Goal: Task Accomplishment & Management: Use online tool/utility

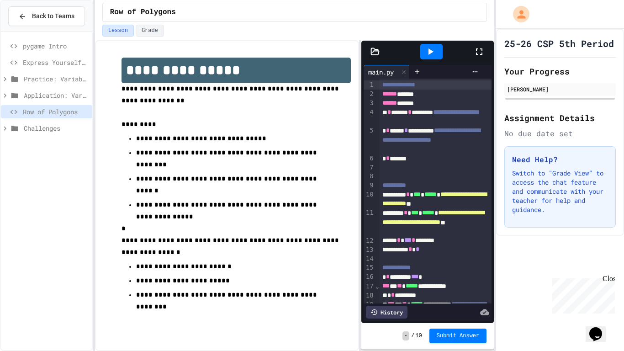
click at [482, 49] on icon at bounding box center [479, 51] width 6 height 6
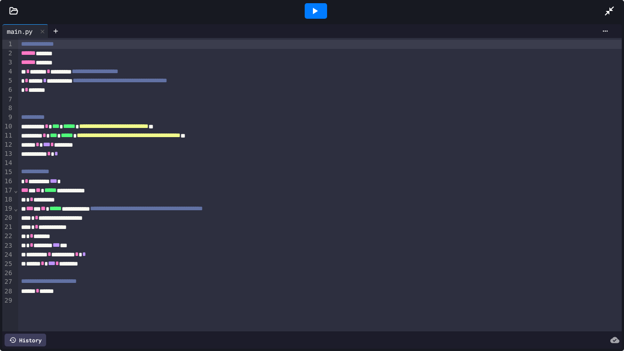
click at [305, 13] on div at bounding box center [316, 11] width 22 height 16
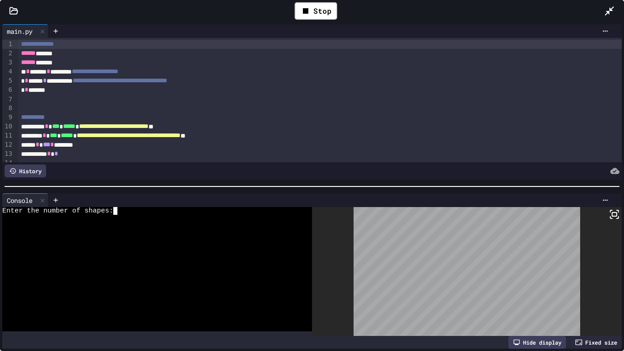
click at [169, 217] on div at bounding box center [152, 219] width 300 height 8
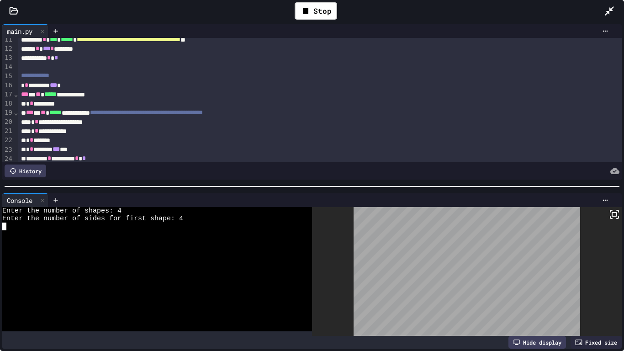
scroll to position [100, 0]
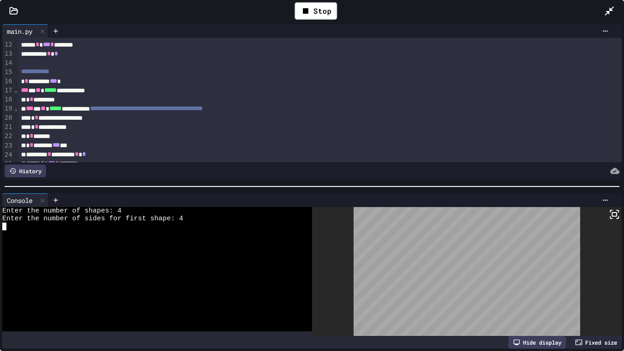
click at [104, 53] on div "**********" at bounding box center [320, 53] width 604 height 9
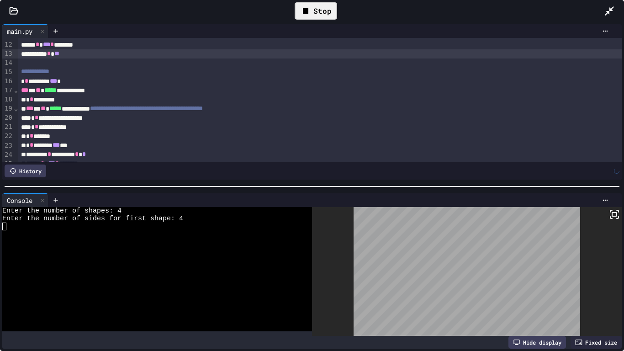
click at [309, 8] on icon at bounding box center [305, 10] width 11 height 11
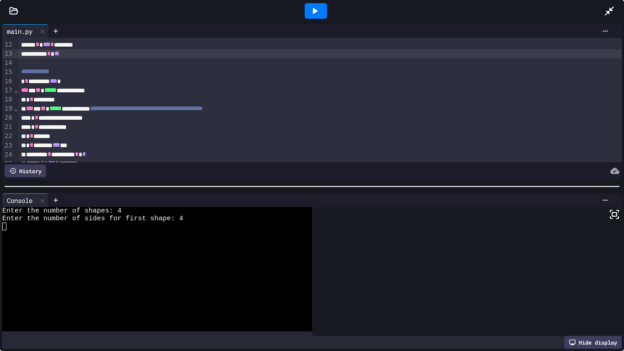
click at [309, 8] on icon at bounding box center [314, 10] width 11 height 11
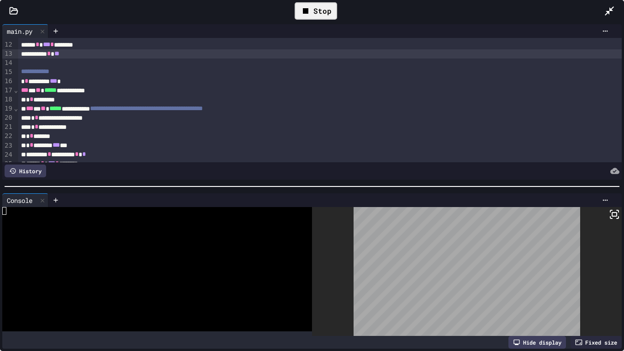
click at [212, 215] on div at bounding box center [152, 219] width 300 height 8
click at [615, 213] on icon at bounding box center [614, 214] width 11 height 11
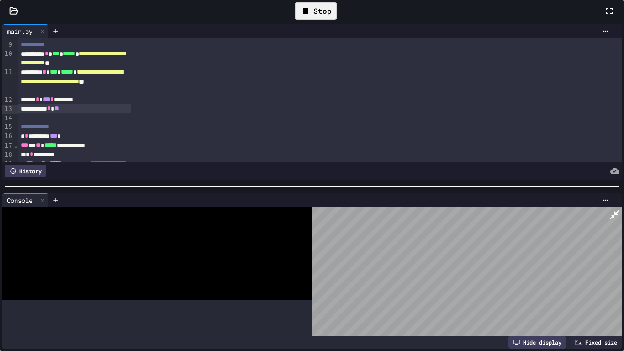
scroll to position [155, 0]
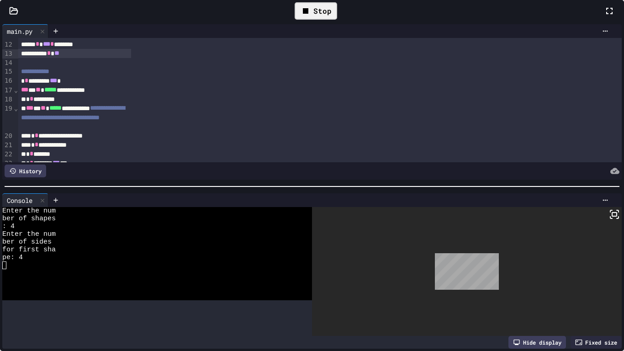
click at [604, 16] on icon at bounding box center [609, 10] width 11 height 11
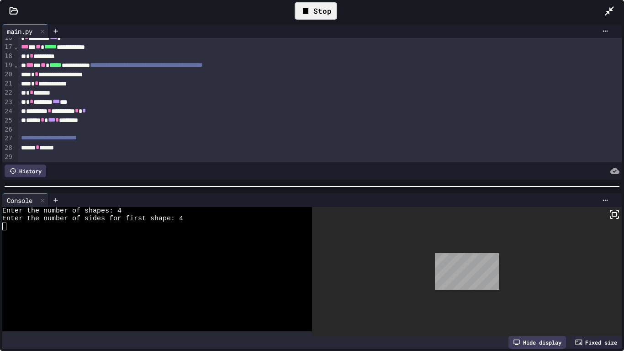
scroll to position [144, 0]
click at [609, 214] on icon at bounding box center [614, 214] width 11 height 11
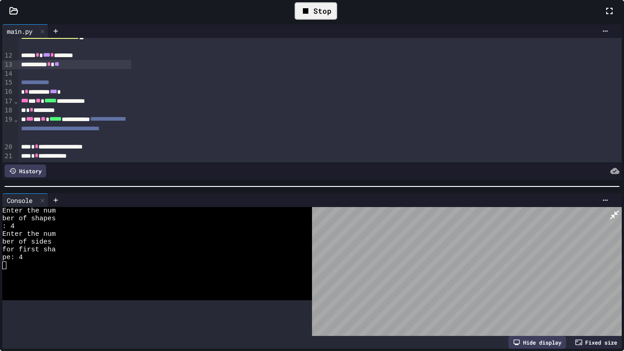
scroll to position [200, 0]
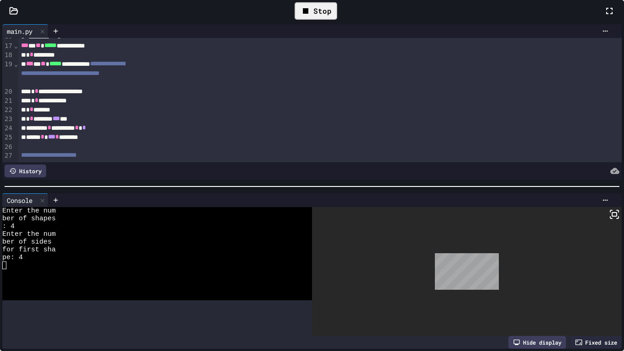
click at [337, 20] on div "Stop" at bounding box center [316, 10] width 42 height 17
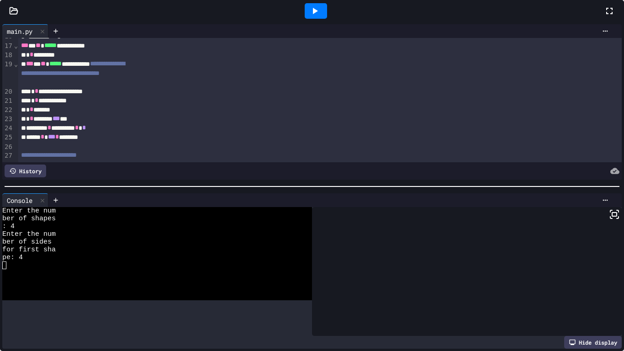
click at [604, 16] on icon at bounding box center [609, 10] width 11 height 11
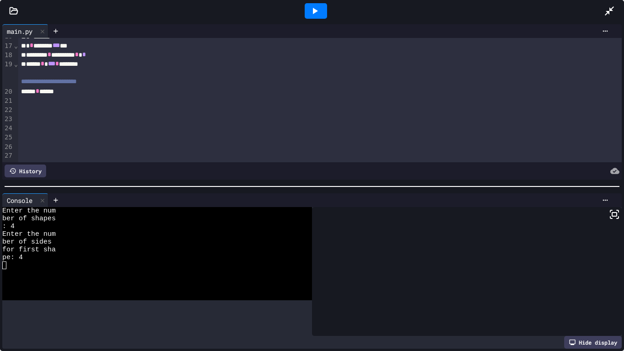
scroll to position [144, 0]
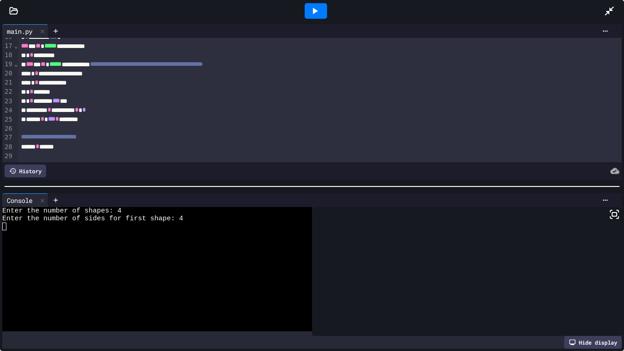
click at [131, 120] on div "***** * *** * ********" at bounding box center [320, 119] width 604 height 9
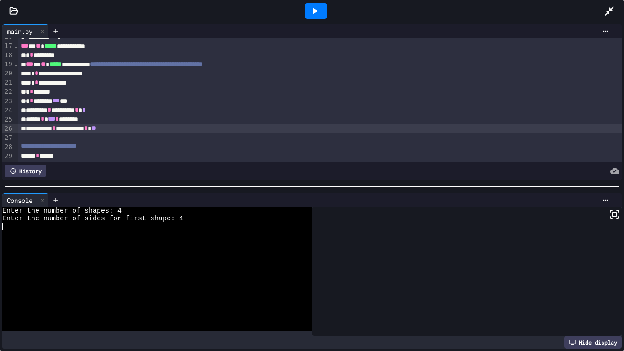
click at [314, 8] on icon at bounding box center [314, 10] width 11 height 11
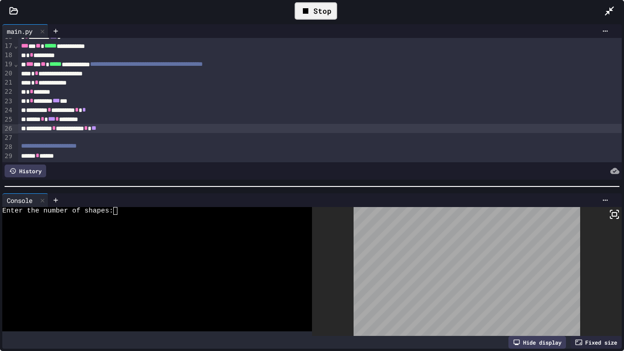
click at [247, 213] on div "Enter the number of shapes:" at bounding box center [152, 211] width 300 height 8
click at [617, 218] on icon at bounding box center [618, 218] width 2 height 2
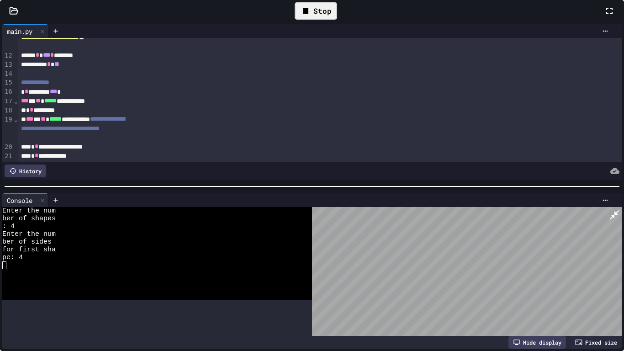
scroll to position [200, 0]
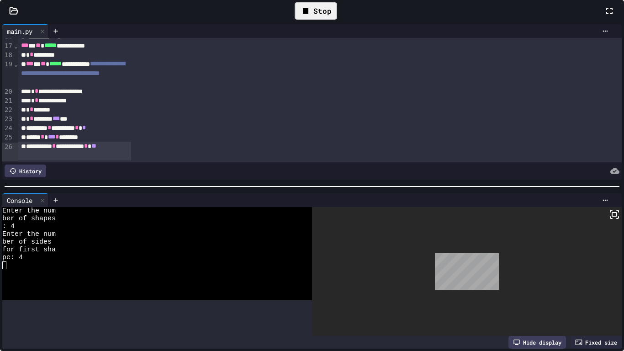
click at [604, 16] on icon at bounding box center [609, 10] width 11 height 11
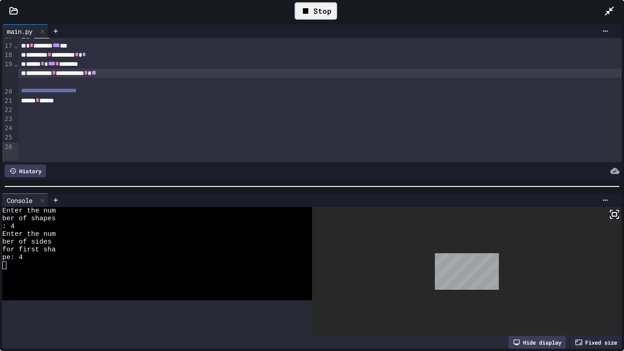
scroll to position [144, 0]
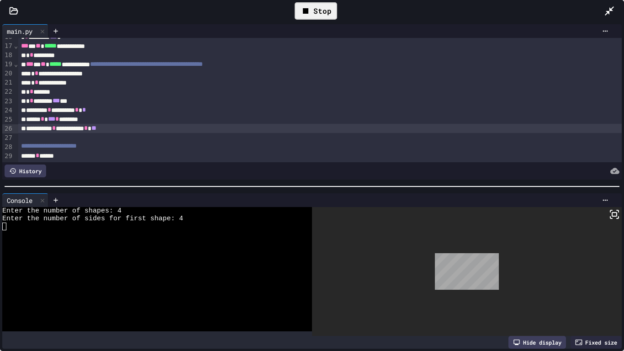
click at [138, 128] on div "**********" at bounding box center [320, 128] width 604 height 9
click at [310, 3] on div "Stop" at bounding box center [316, 10] width 42 height 17
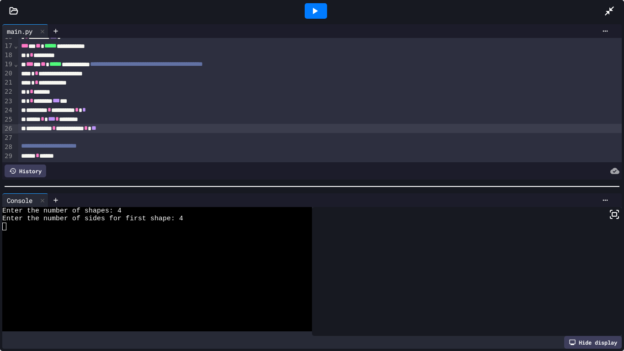
click at [310, 3] on div at bounding box center [316, 11] width 22 height 16
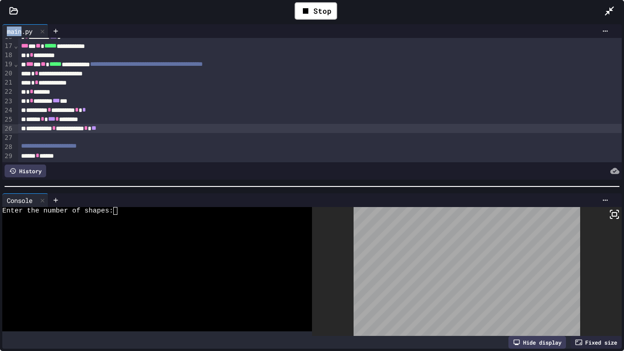
click at [199, 216] on div at bounding box center [152, 219] width 300 height 8
click at [614, 214] on icon at bounding box center [614, 214] width 11 height 11
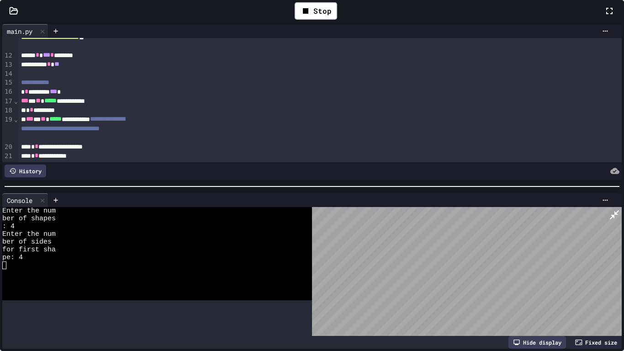
scroll to position [200, 0]
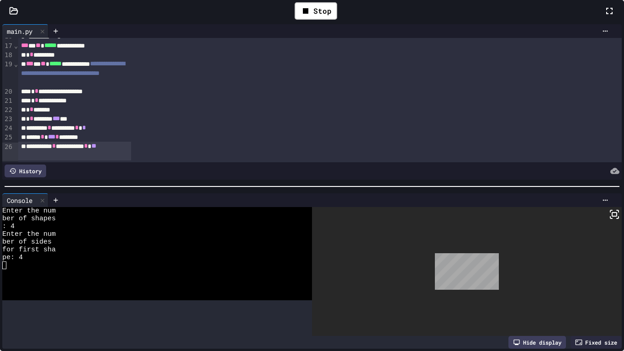
click at [481, 53] on div at bounding box center [312, 175] width 624 height 351
click at [604, 16] on icon at bounding box center [609, 10] width 11 height 11
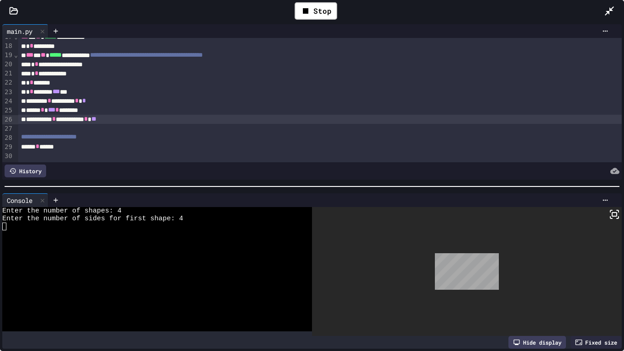
scroll to position [144, 0]
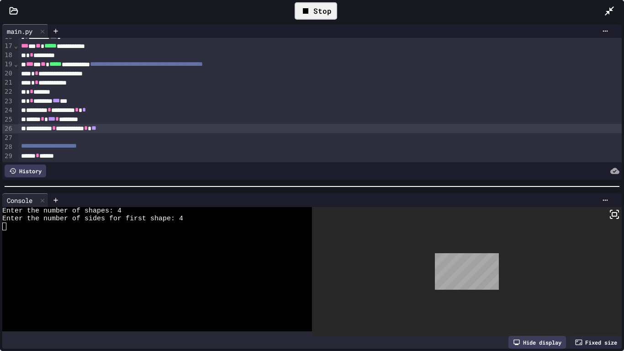
click at [306, 9] on icon at bounding box center [305, 10] width 5 height 5
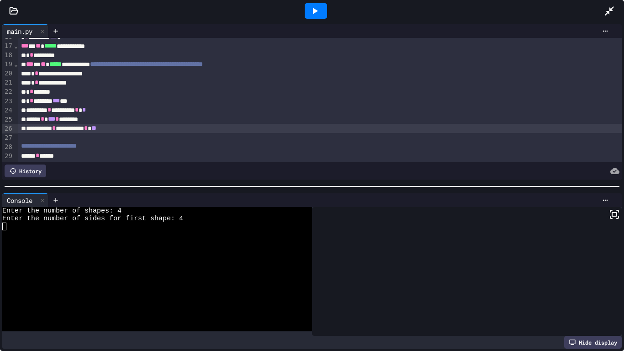
click at [316, 12] on icon at bounding box center [315, 11] width 5 height 6
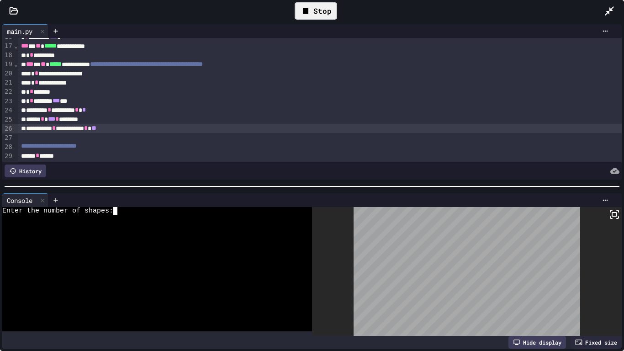
click at [206, 222] on div at bounding box center [152, 226] width 300 height 8
click at [309, 9] on icon at bounding box center [305, 10] width 11 height 11
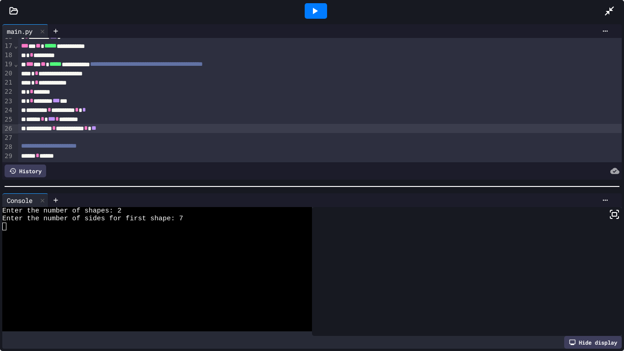
click at [310, 11] on icon at bounding box center [314, 10] width 11 height 11
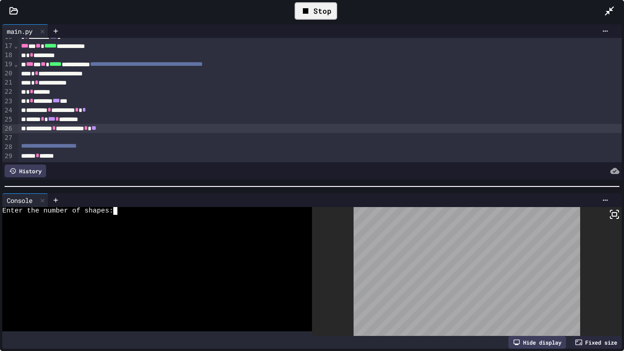
click at [195, 222] on div at bounding box center [152, 226] width 300 height 8
click at [615, 218] on icon at bounding box center [614, 214] width 11 height 11
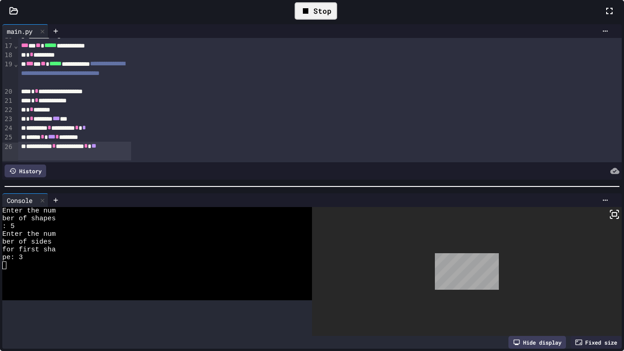
click at [311, 16] on icon at bounding box center [305, 10] width 11 height 11
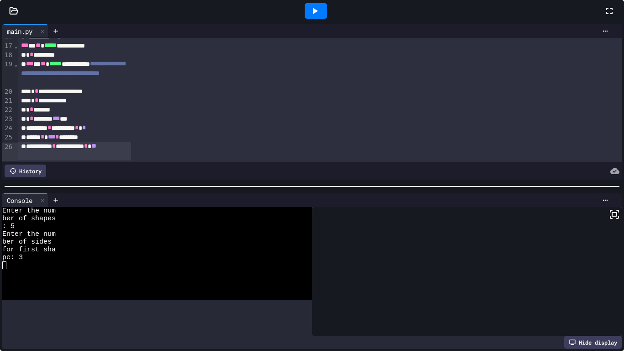
click at [460, 336] on span "Submit Answer" at bounding box center [458, 334] width 43 height 7
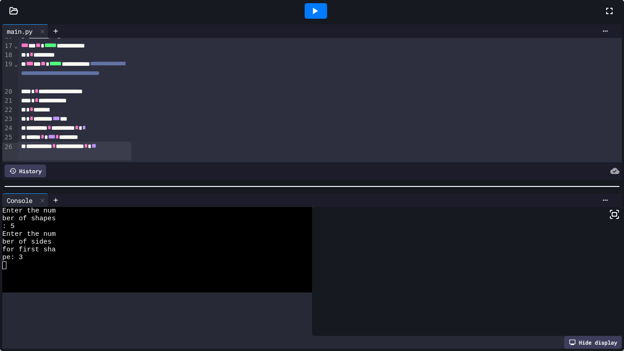
click at [46, 137] on div "Challenges" at bounding box center [46, 130] width 91 height 16
click at [5, 127] on icon at bounding box center [5, 128] width 8 height 8
click at [37, 146] on span "Hello There" at bounding box center [58, 145] width 60 height 10
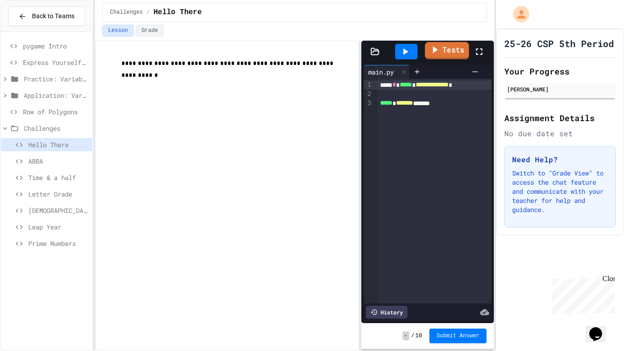
click at [439, 48] on icon at bounding box center [434, 49] width 11 height 11
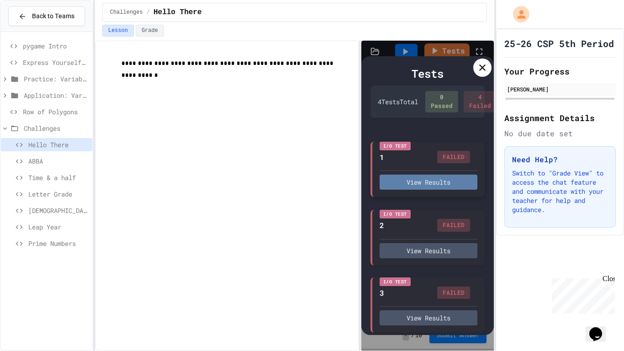
click at [436, 190] on button "View Results" at bounding box center [429, 181] width 98 height 15
click at [491, 61] on div "Tests 4 Test s Total 0 Passed 4 Failed 0 Timeout I/O Test 1 FAILED View Results…" at bounding box center [427, 195] width 133 height 279
click at [489, 62] on div at bounding box center [482, 67] width 18 height 18
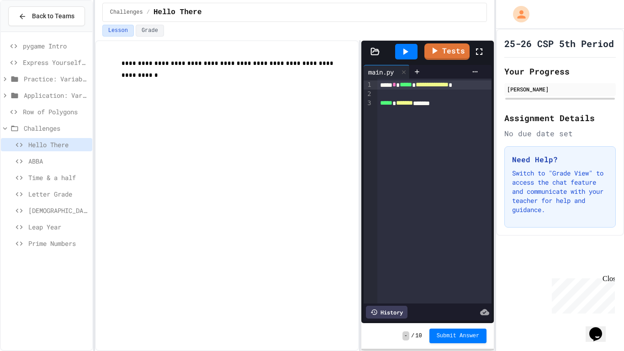
click at [449, 104] on div "***** * ******* *******" at bounding box center [434, 103] width 115 height 9
click at [449, 85] on span "**********" at bounding box center [432, 84] width 33 height 6
click at [477, 53] on icon at bounding box center [479, 51] width 11 height 11
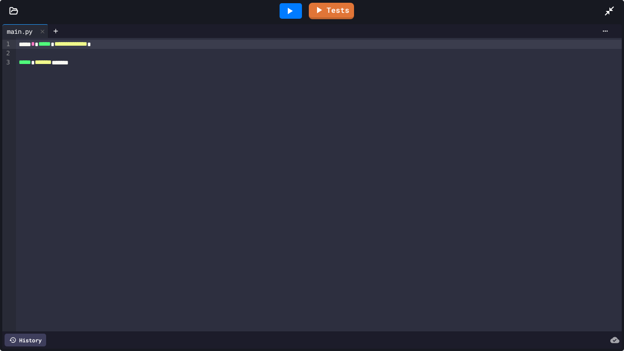
click at [90, 61] on div "***** * ******* *******" at bounding box center [319, 62] width 606 height 9
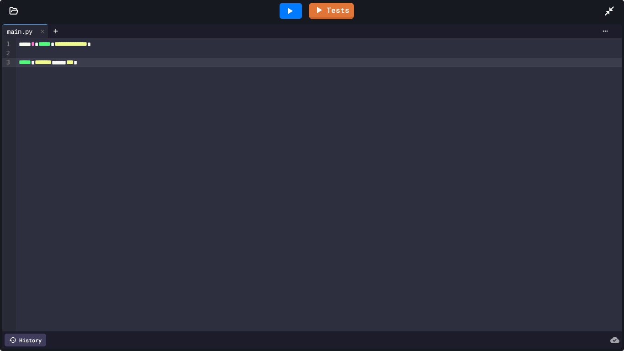
click at [287, 17] on div at bounding box center [291, 11] width 22 height 16
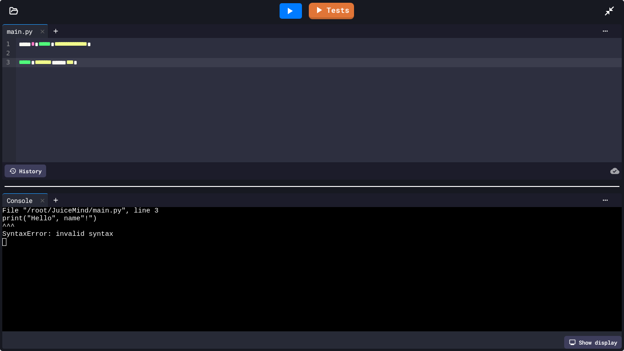
click at [74, 61] on span "***" at bounding box center [69, 62] width 7 height 6
click at [291, 5] on icon at bounding box center [289, 10] width 11 height 11
click at [76, 64] on span "***" at bounding box center [72, 62] width 7 height 6
click at [296, 4] on div at bounding box center [291, 11] width 22 height 16
click at [79, 61] on span "****" at bounding box center [74, 62] width 10 height 6
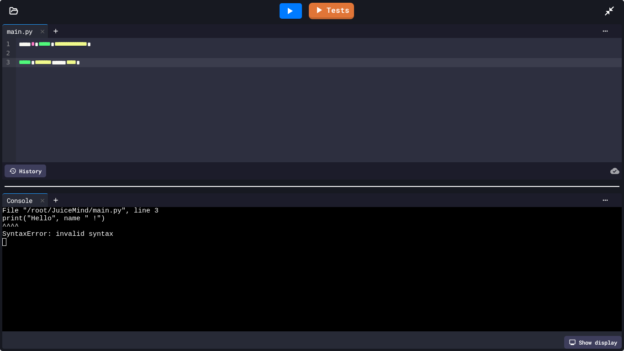
click at [288, 9] on icon at bounding box center [289, 10] width 11 height 11
click at [76, 63] on span "****" at bounding box center [71, 62] width 10 height 6
click at [83, 65] on span "*******" at bounding box center [74, 62] width 17 height 6
click at [296, 5] on div at bounding box center [291, 11] width 22 height 16
click at [112, 65] on div "***** * ******* ****** ****** *" at bounding box center [319, 62] width 606 height 9
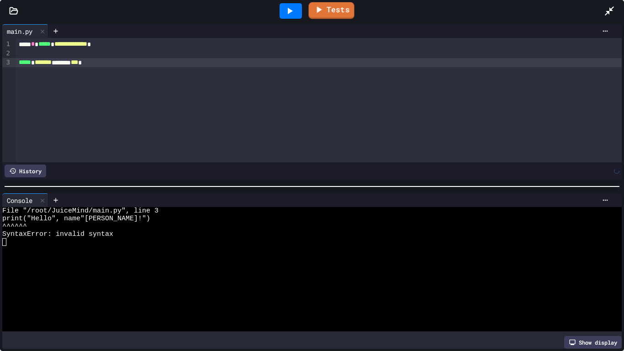
click at [285, 9] on icon at bounding box center [289, 10] width 11 height 11
click at [78, 63] on span "***" at bounding box center [74, 62] width 7 height 6
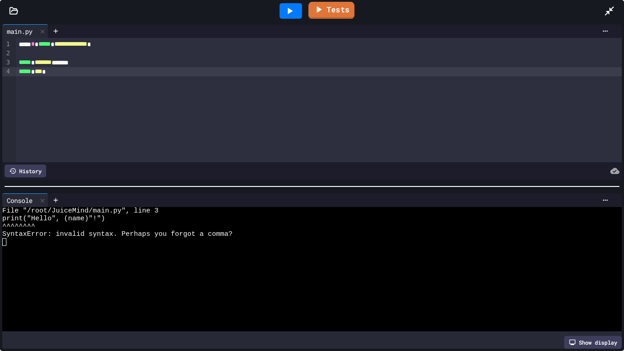
click at [288, 6] on icon at bounding box center [289, 10] width 11 height 11
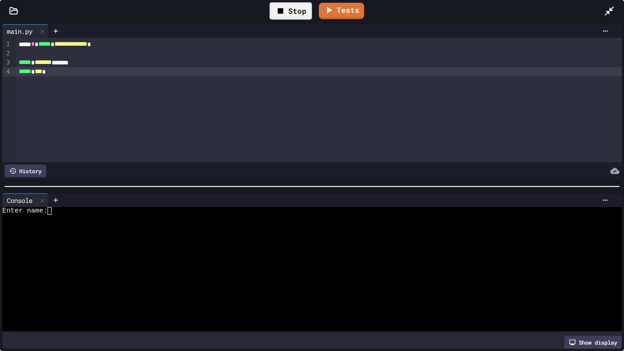
click at [150, 217] on div at bounding box center [308, 219] width 613 height 8
type textarea "*"
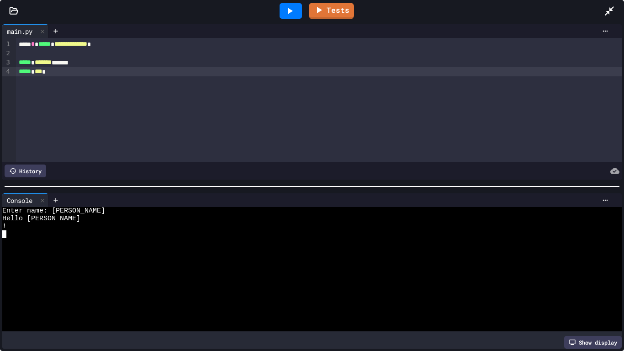
click at [616, 8] on div at bounding box center [614, 11] width 20 height 25
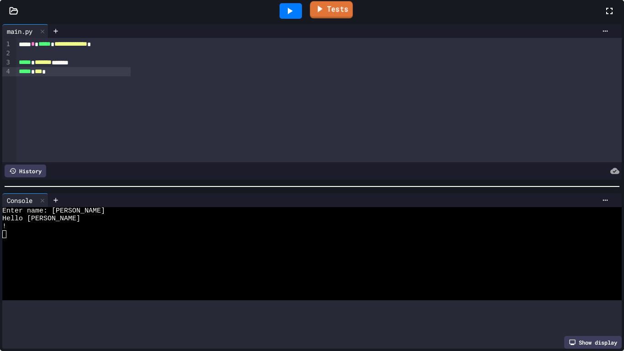
click at [325, 15] on icon at bounding box center [319, 8] width 11 height 11
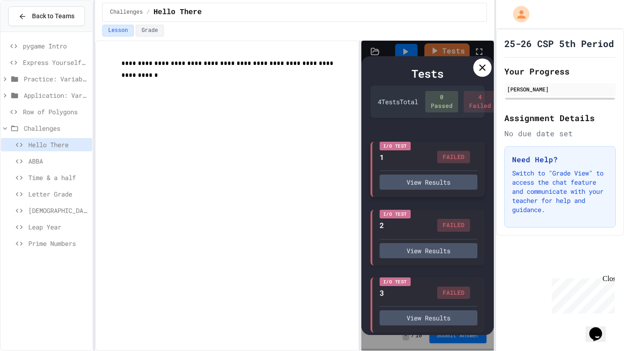
scroll to position [80, 0]
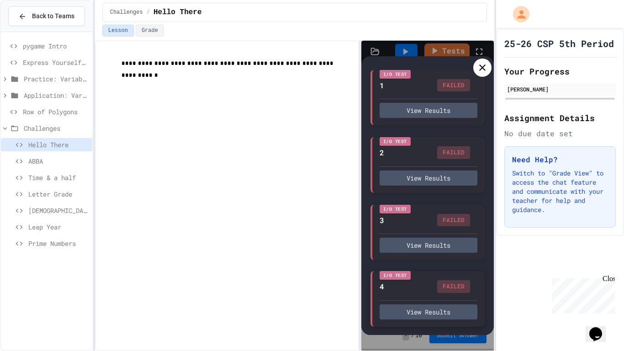
click at [410, 299] on div "I/O Test 4 FAILED View Results" at bounding box center [427, 299] width 115 height 56
click at [408, 312] on button "View Results" at bounding box center [429, 311] width 98 height 15
type textarea "*"
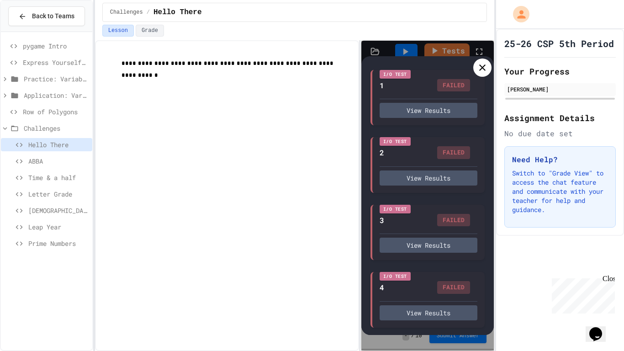
click at [474, 65] on div at bounding box center [482, 67] width 18 height 18
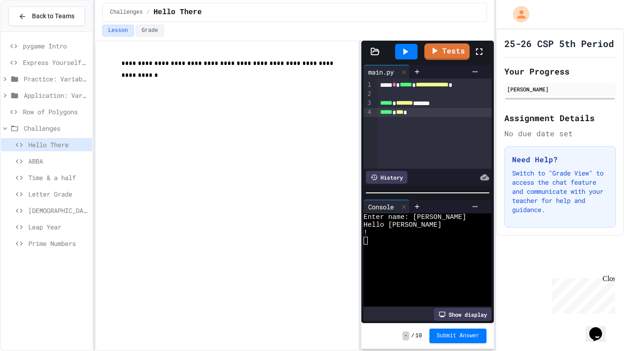
click at [477, 44] on div at bounding box center [484, 51] width 20 height 25
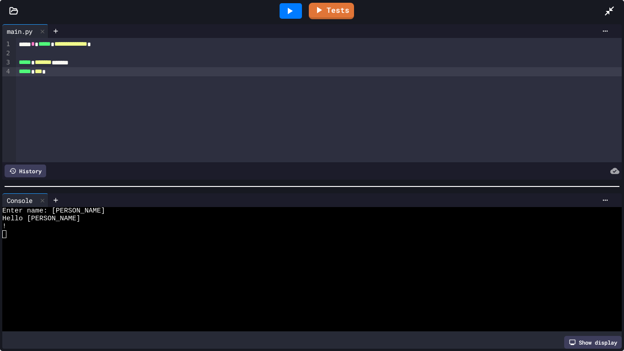
click at [132, 53] on div at bounding box center [319, 53] width 606 height 9
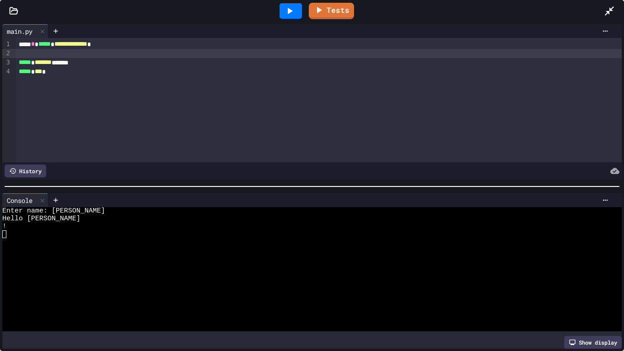
click at [128, 62] on div "***** * ******* *******" at bounding box center [319, 62] width 606 height 9
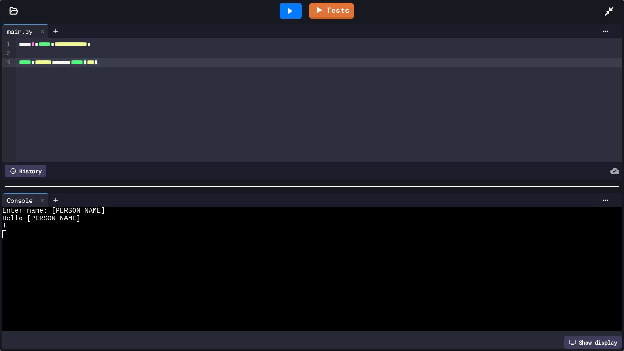
click at [289, 11] on icon at bounding box center [290, 11] width 5 height 6
click at [83, 61] on span "*****" at bounding box center [77, 62] width 12 height 6
click at [302, 13] on div at bounding box center [291, 11] width 32 height 25
click at [300, 13] on div at bounding box center [291, 11] width 22 height 16
click at [100, 66] on div "***** * ******* ******* ***** * *** *" at bounding box center [319, 62] width 606 height 9
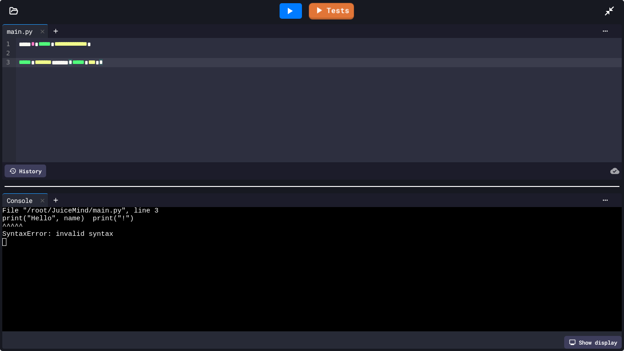
click at [292, 9] on icon at bounding box center [289, 10] width 11 height 11
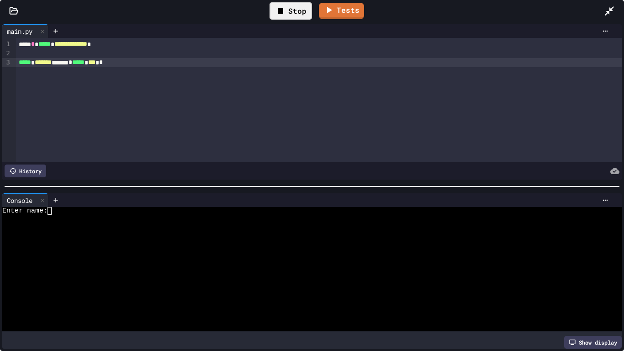
click at [116, 223] on div at bounding box center [308, 226] width 613 height 8
type textarea "*"
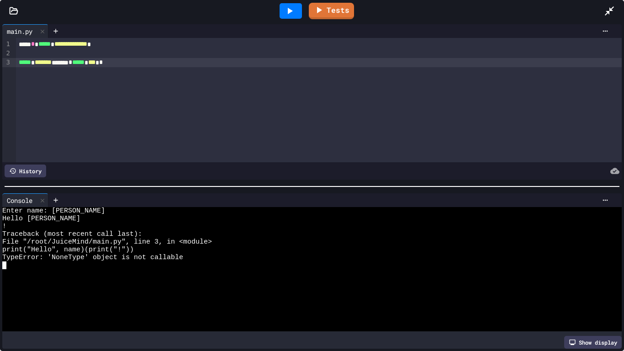
click at [92, 62] on div "***** * ******* ******* * ***** * *** * *" at bounding box center [319, 62] width 606 height 9
click at [289, 9] on icon at bounding box center [290, 11] width 5 height 6
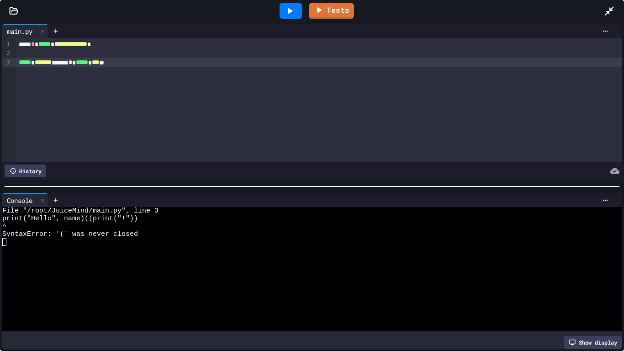
click at [96, 64] on div "***** * ******* ******* * * ***** * *** **" at bounding box center [319, 62] width 606 height 9
click at [296, 11] on div at bounding box center [291, 11] width 22 height 16
click at [148, 61] on div "***** * ******* ******** ***** * *** *" at bounding box center [319, 62] width 606 height 9
click at [283, 9] on div at bounding box center [291, 11] width 22 height 16
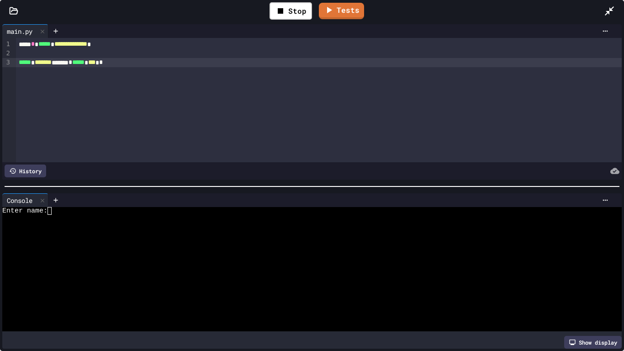
click at [86, 215] on div at bounding box center [308, 219] width 613 height 8
type textarea "*"
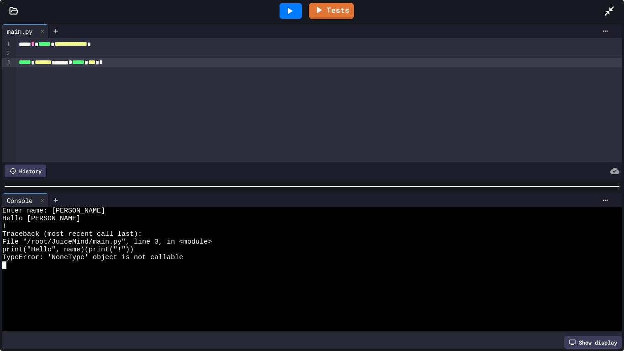
click at [19, 63] on span "*****" at bounding box center [25, 62] width 12 height 6
click at [286, 10] on icon at bounding box center [289, 10] width 11 height 11
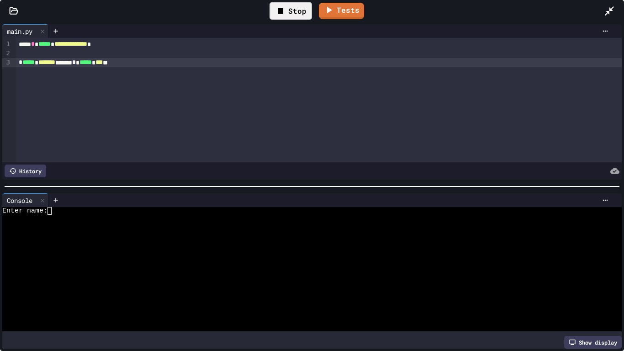
click at [141, 210] on div "Enter name:" at bounding box center [308, 211] width 613 height 8
type textarea "*"
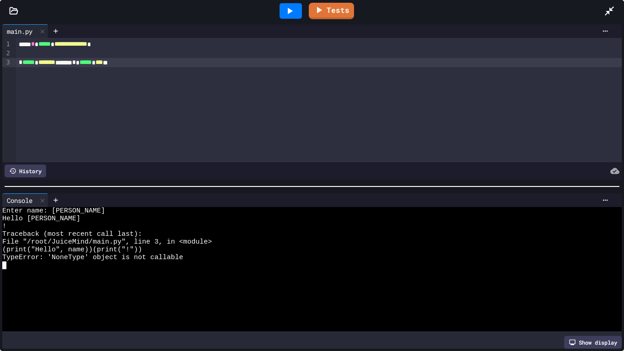
click at [79, 64] on div "* ***** * ******* ******* * * ***** * *** **" at bounding box center [319, 62] width 606 height 9
click at [619, 20] on div at bounding box center [614, 11] width 20 height 25
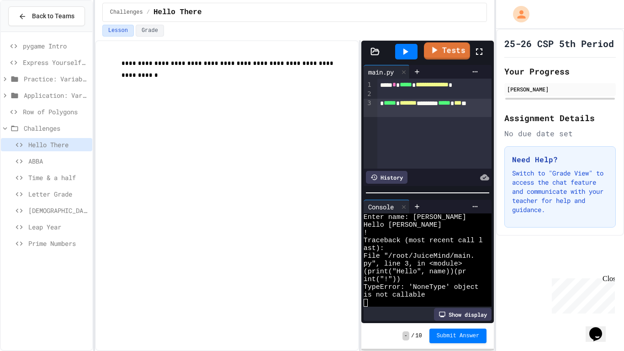
click at [441, 52] on link "Tests" at bounding box center [447, 50] width 46 height 17
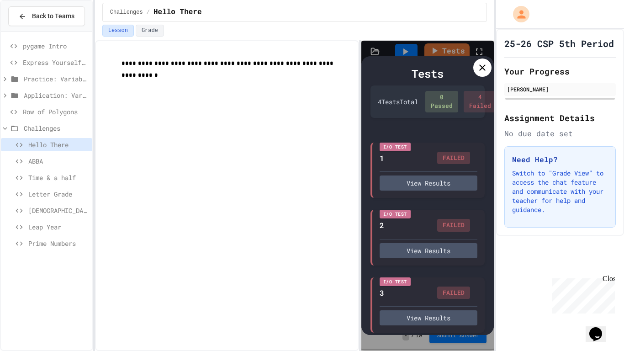
click at [476, 65] on div at bounding box center [482, 67] width 18 height 18
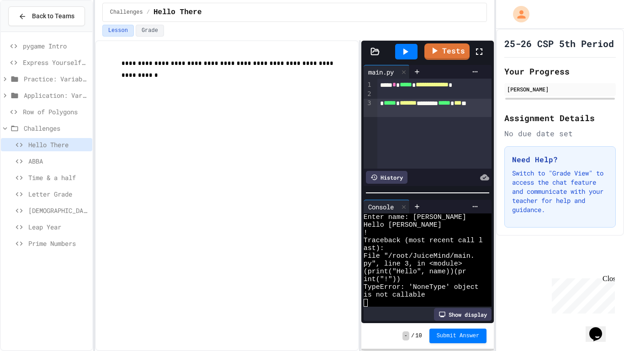
click at [474, 51] on icon at bounding box center [479, 51] width 11 height 11
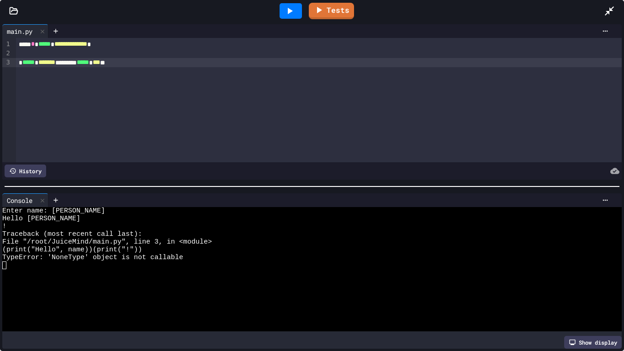
click at [602, 12] on div "Tests" at bounding box center [315, 11] width 576 height 25
click at [604, 12] on icon at bounding box center [609, 10] width 11 height 11
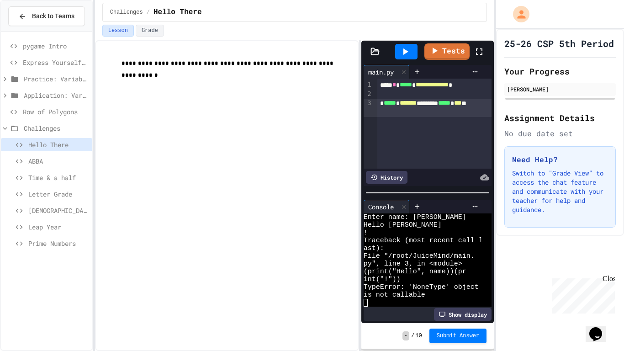
click at [8, 79] on icon at bounding box center [5, 79] width 8 height 8
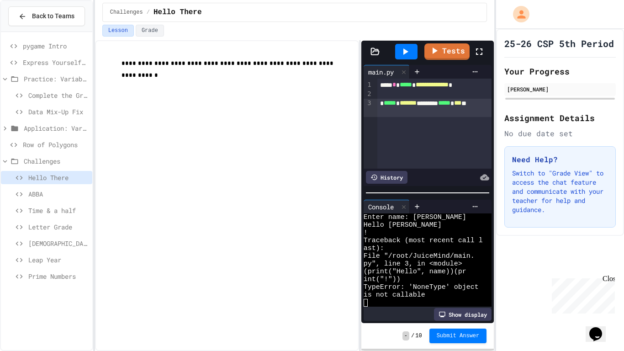
click at [1, 133] on div "Application: Variables/Print" at bounding box center [46, 128] width 91 height 13
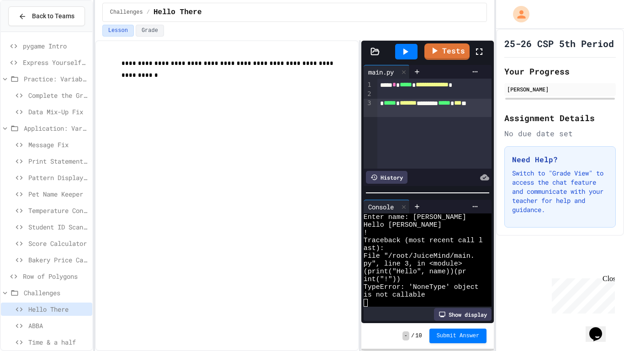
click at [45, 151] on div "Message Fix" at bounding box center [46, 144] width 91 height 13
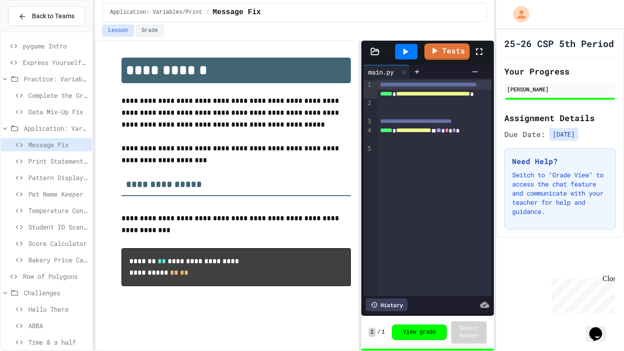
click at [483, 54] on icon at bounding box center [479, 51] width 11 height 11
click at [494, 39] on div at bounding box center [484, 51] width 20 height 25
click at [44, 159] on span "Print Statement Repair" at bounding box center [58, 161] width 60 height 10
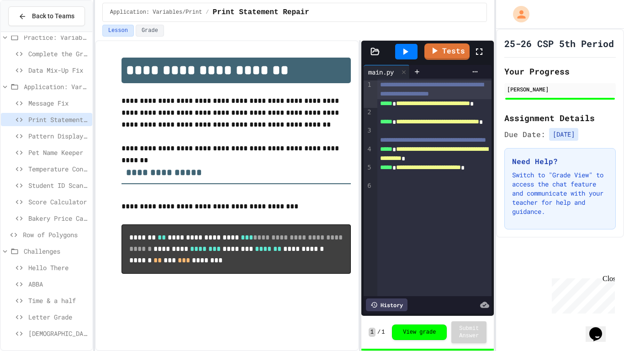
scroll to position [75, 0]
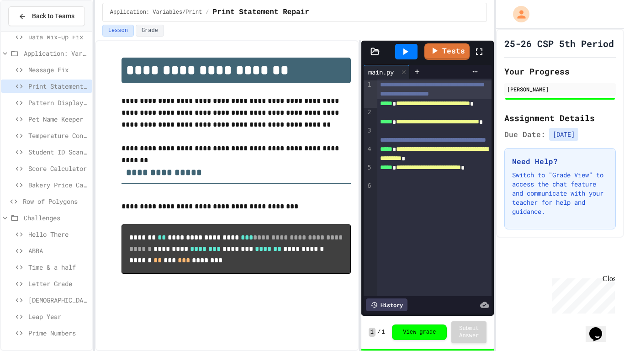
click at [47, 235] on span "Hello There" at bounding box center [58, 234] width 60 height 10
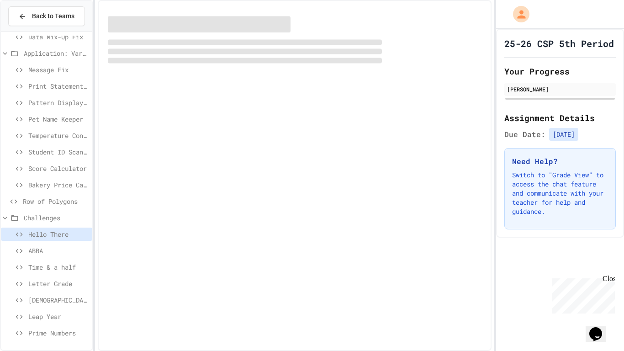
scroll to position [68, 0]
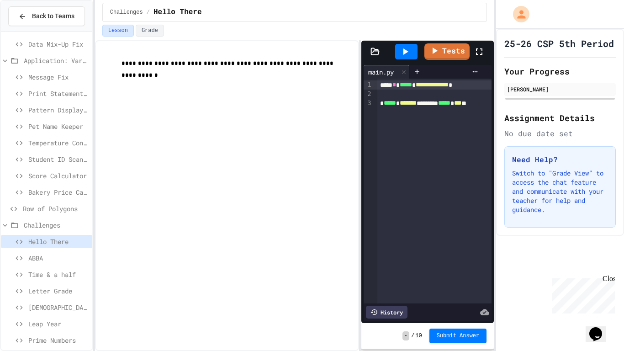
click at [484, 52] on icon at bounding box center [479, 51] width 11 height 11
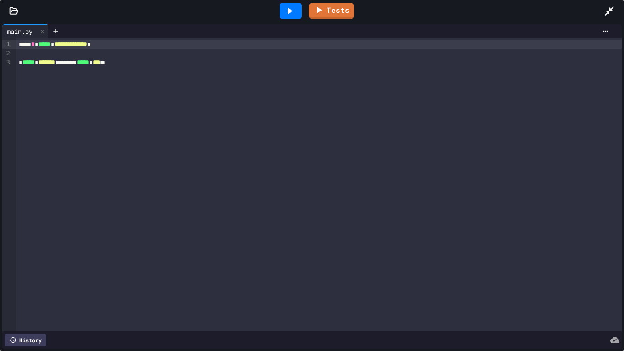
click at [87, 43] on span "**********" at bounding box center [70, 44] width 33 height 6
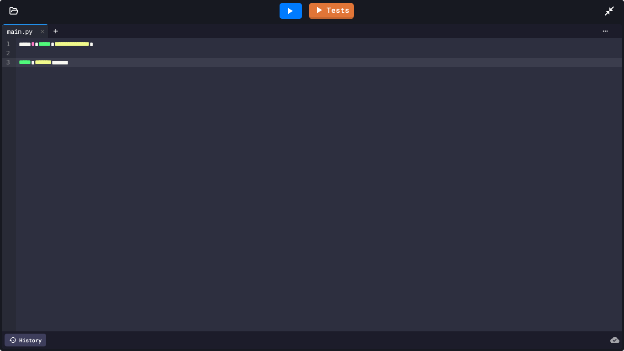
click at [299, 5] on div at bounding box center [291, 11] width 22 height 16
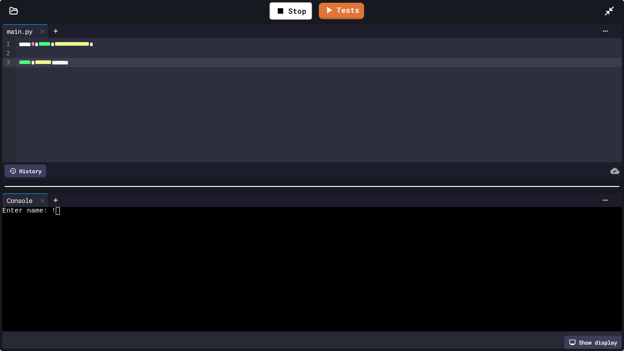
click at [146, 220] on div at bounding box center [308, 219] width 613 height 8
type textarea "*"
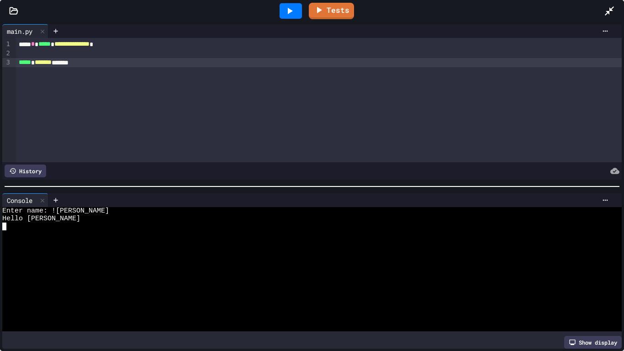
click at [613, 6] on icon at bounding box center [609, 10] width 9 height 9
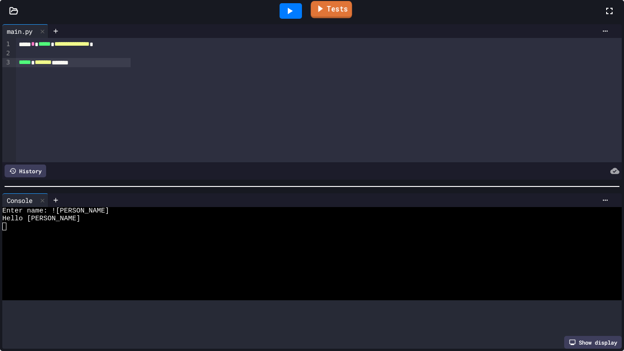
click at [352, 18] on link "Tests" at bounding box center [331, 9] width 41 height 17
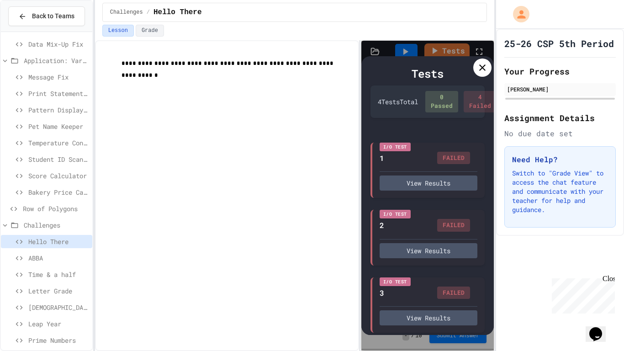
click at [482, 69] on icon at bounding box center [482, 67] width 11 height 11
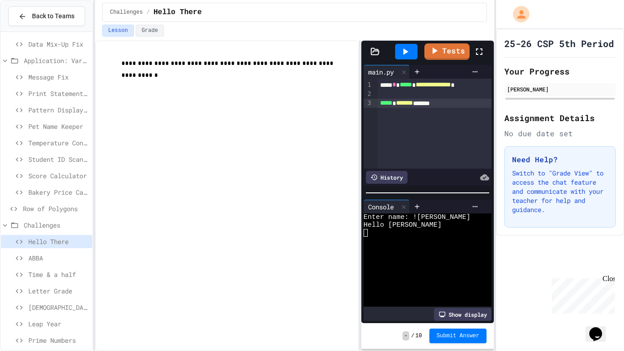
click at [481, 40] on div at bounding box center [484, 51] width 20 height 25
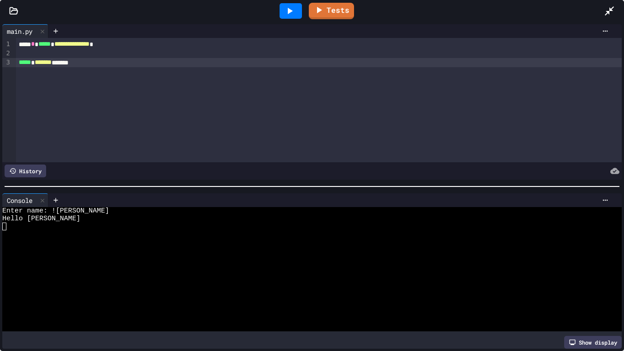
click at [85, 64] on div "***** * ******* *******" at bounding box center [319, 62] width 606 height 9
click at [286, 10] on icon at bounding box center [289, 10] width 11 height 11
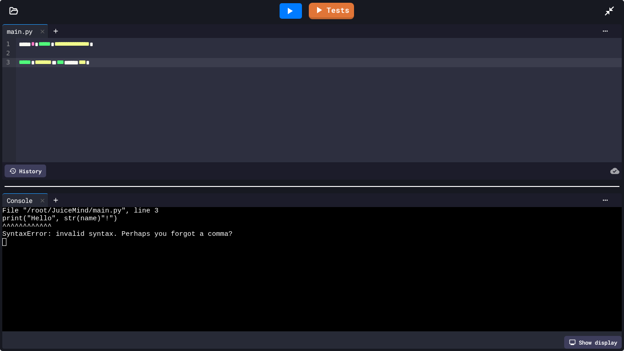
click at [86, 62] on span "***" at bounding box center [82, 62] width 7 height 6
click at [291, 10] on icon at bounding box center [290, 11] width 5 height 6
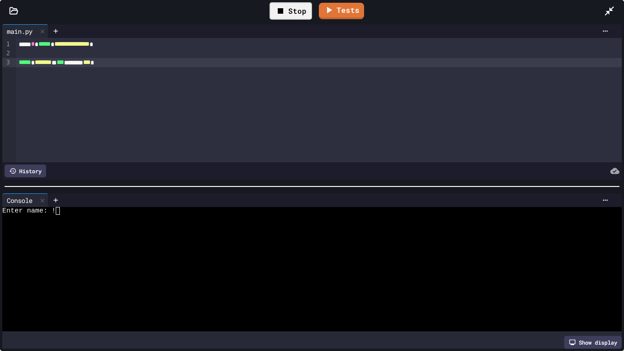
click at [80, 212] on div "Enter name: !" at bounding box center [308, 211] width 613 height 8
type textarea "*"
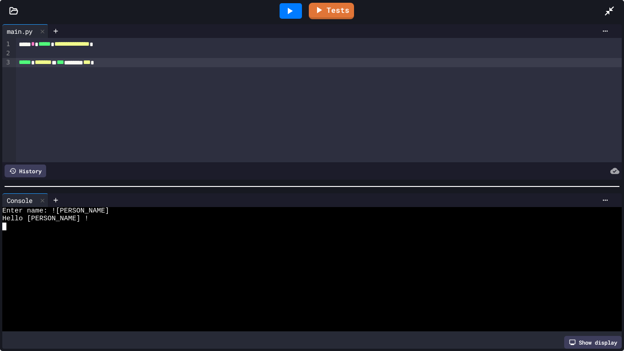
click at [90, 46] on span "**********" at bounding box center [71, 44] width 35 height 6
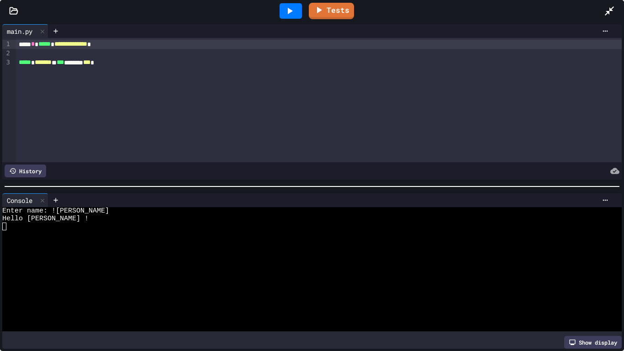
click at [610, 9] on icon at bounding box center [609, 10] width 9 height 9
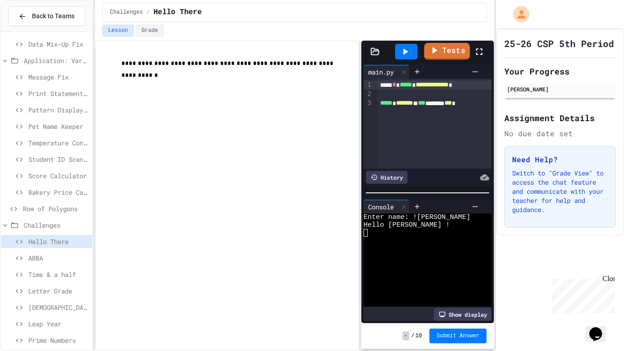
click at [429, 50] on link "Tests" at bounding box center [447, 51] width 46 height 17
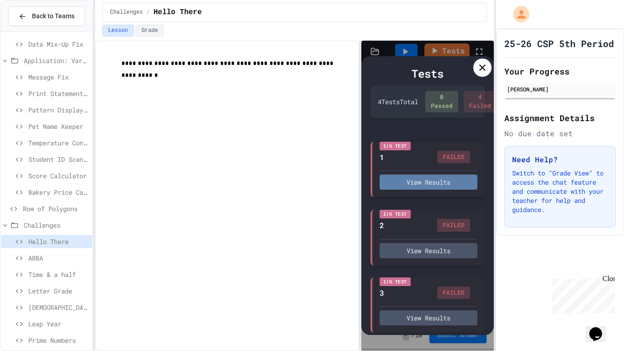
click at [439, 186] on button "View Results" at bounding box center [429, 181] width 98 height 15
type textarea "*"
click at [485, 75] on div at bounding box center [482, 67] width 18 height 18
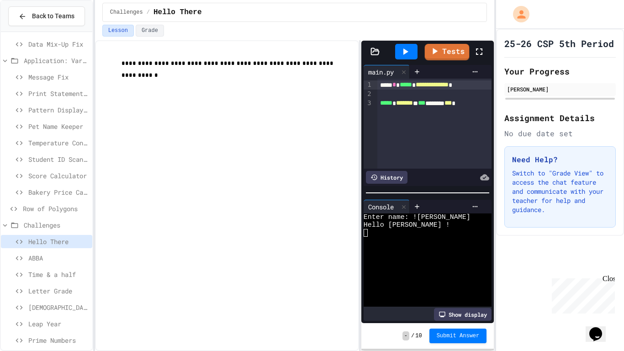
click at [409, 51] on icon at bounding box center [405, 51] width 11 height 11
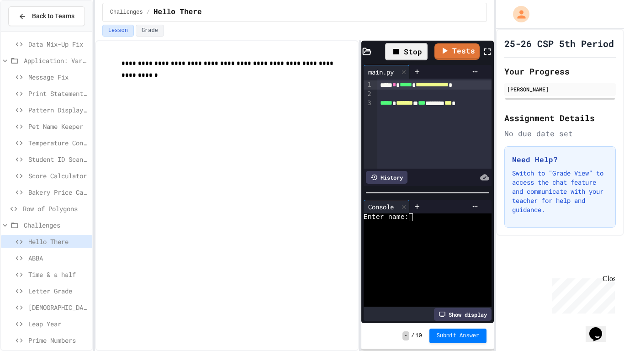
click at [414, 220] on textarea "Terminal input" at bounding box center [415, 217] width 4 height 8
type textarea "*"
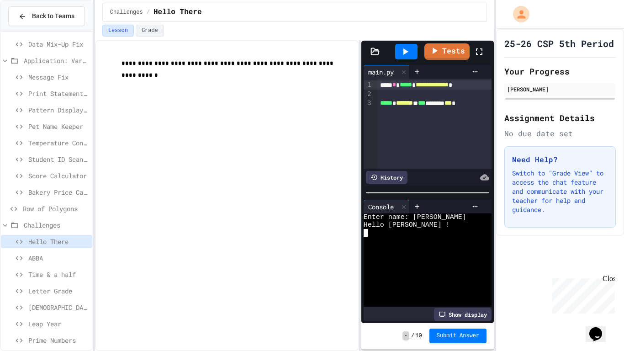
click at [484, 49] on icon at bounding box center [479, 51] width 11 height 11
click at [424, 42] on link "Tests" at bounding box center [447, 50] width 46 height 17
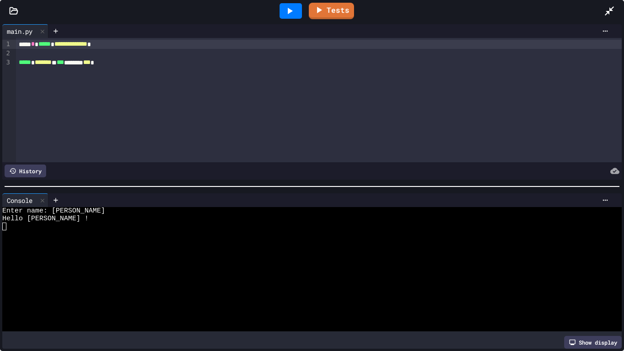
click at [606, 11] on icon at bounding box center [609, 10] width 11 height 11
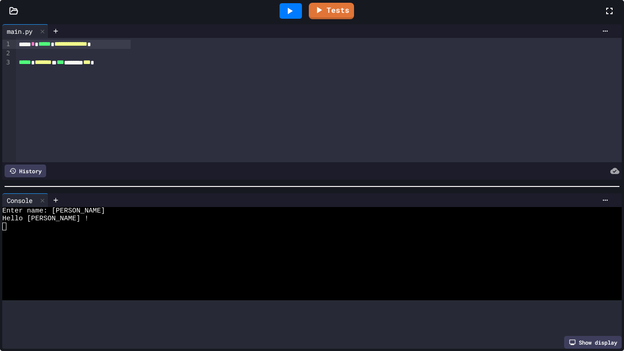
click at [481, 69] on icon at bounding box center [482, 67] width 11 height 11
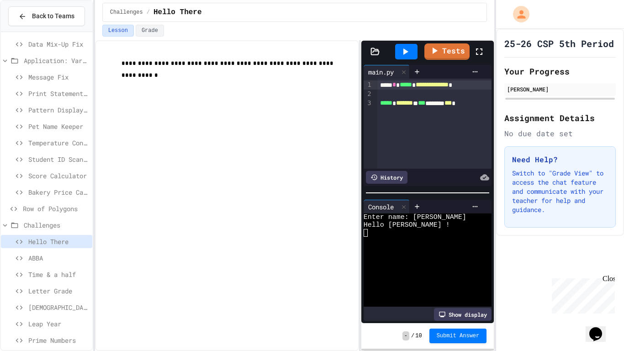
click at [478, 61] on div at bounding box center [484, 51] width 20 height 25
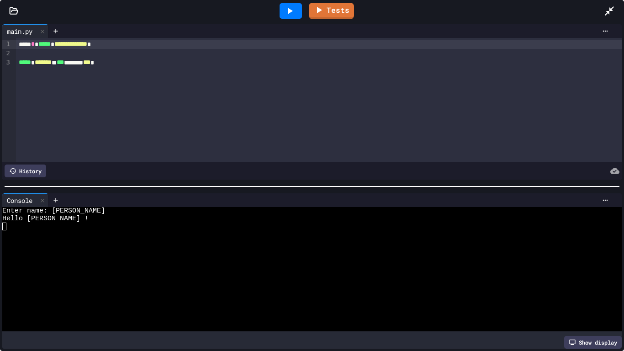
click at [90, 64] on span "***" at bounding box center [86, 62] width 7 height 6
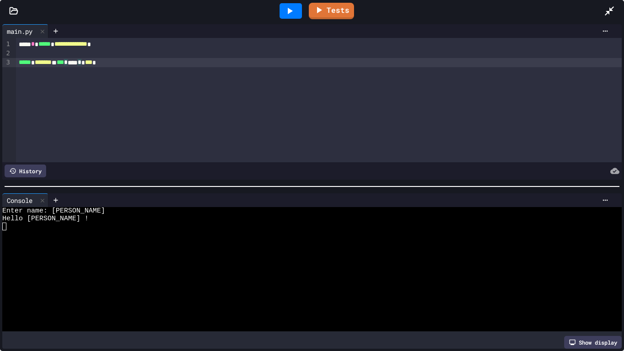
click at [280, 14] on div at bounding box center [291, 11] width 22 height 16
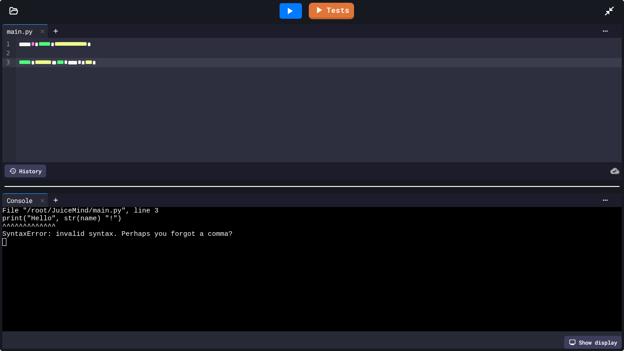
click at [81, 64] on span "*" at bounding box center [80, 62] width 4 height 6
click at [288, 11] on icon at bounding box center [289, 10] width 11 height 11
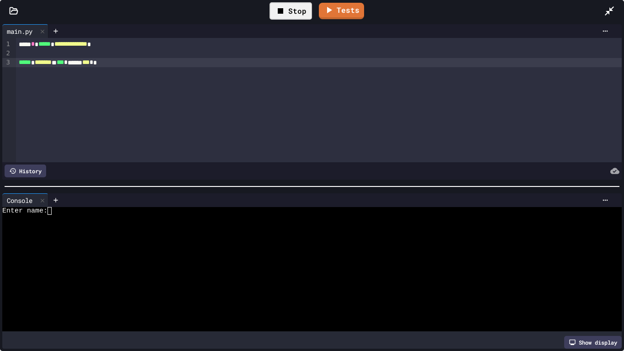
click at [128, 222] on div at bounding box center [308, 226] width 613 height 8
type textarea "*"
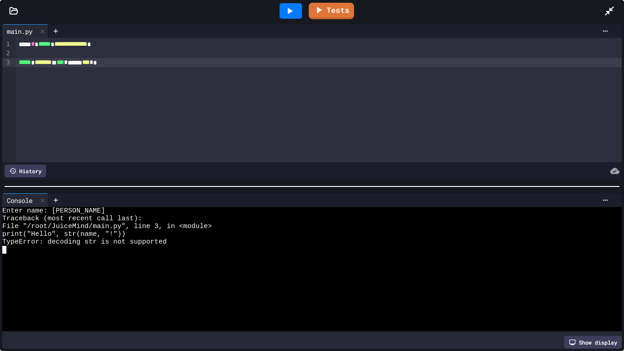
click at [93, 61] on span "*" at bounding box center [92, 62] width 4 height 6
click at [301, 6] on div at bounding box center [291, 11] width 22 height 16
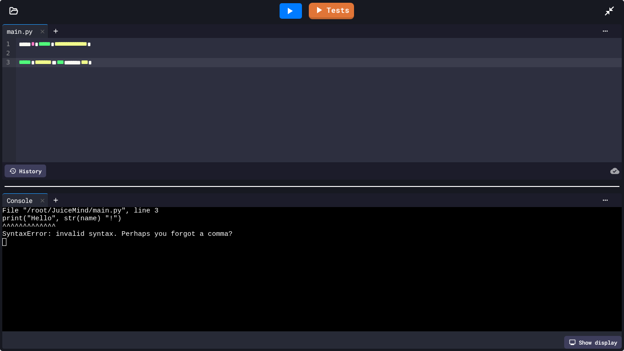
click at [122, 61] on div "***** * ******* * *** ****** *** *" at bounding box center [319, 62] width 606 height 9
click at [290, 11] on icon at bounding box center [290, 11] width 5 height 6
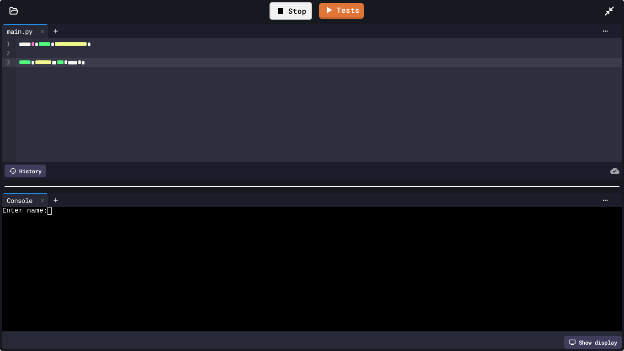
click at [165, 207] on div "Enter name:" at bounding box center [308, 211] width 613 height 8
click at [605, 10] on icon at bounding box center [609, 10] width 11 height 11
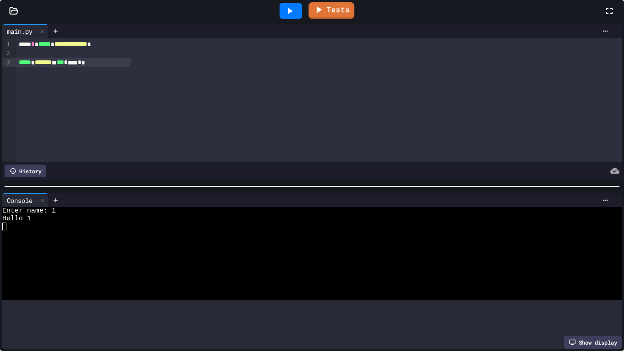
click at [354, 19] on link "Tests" at bounding box center [332, 10] width 46 height 17
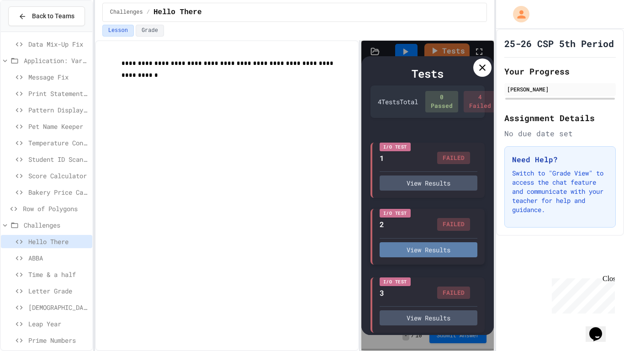
click at [408, 256] on button "View Results" at bounding box center [429, 249] width 98 height 15
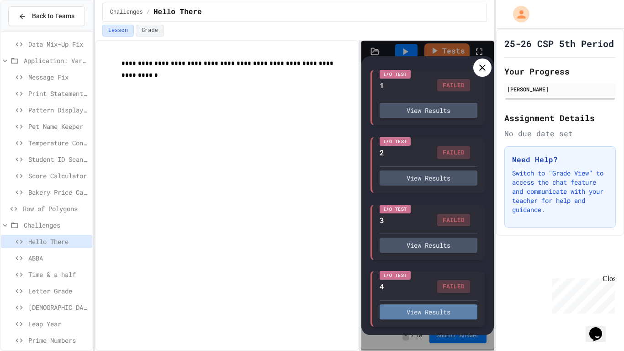
click at [407, 309] on button "View Results" at bounding box center [429, 311] width 98 height 15
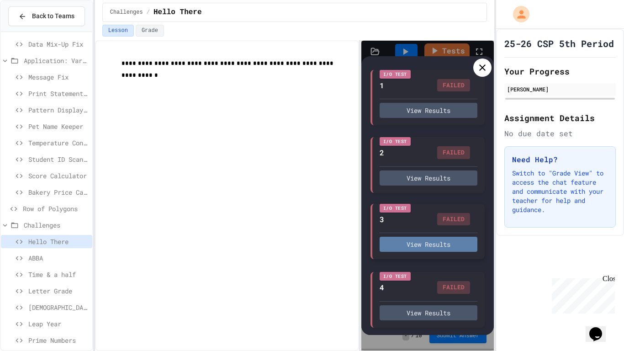
click at [423, 247] on button "View Results" at bounding box center [429, 244] width 98 height 15
click at [426, 249] on button "View Results" at bounding box center [429, 244] width 98 height 15
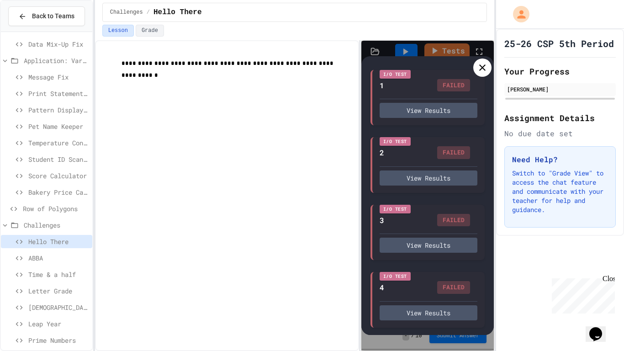
type textarea "*"
click at [481, 75] on div at bounding box center [482, 67] width 18 height 18
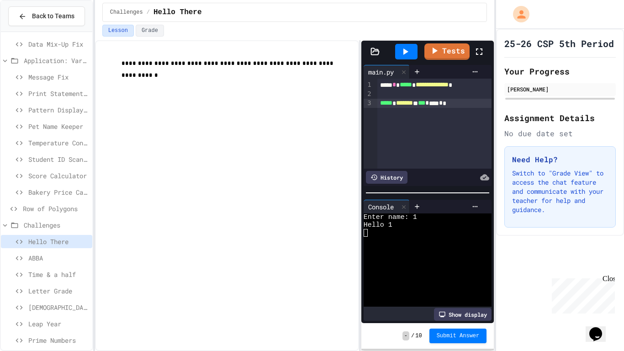
click at [481, 48] on icon at bounding box center [479, 51] width 11 height 11
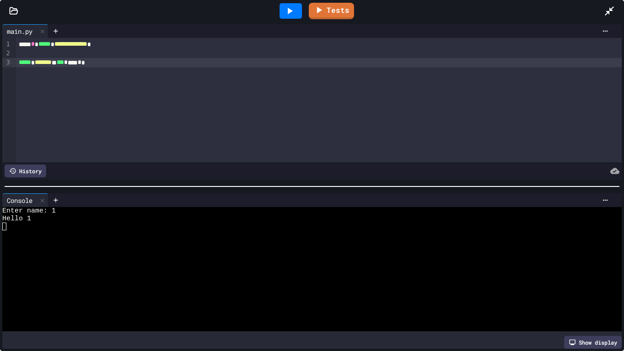
click at [118, 64] on div "***** * ******* * *** * **** * *" at bounding box center [319, 62] width 606 height 9
click at [290, 6] on icon at bounding box center [289, 10] width 11 height 11
click at [130, 218] on div at bounding box center [308, 219] width 613 height 8
type textarea "*"
click at [68, 63] on span "**********" at bounding box center [51, 62] width 33 height 6
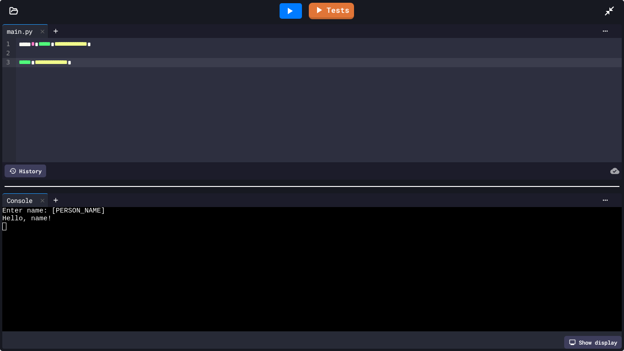
click at [68, 63] on span "**********" at bounding box center [51, 62] width 33 height 6
click at [303, 5] on div at bounding box center [291, 11] width 32 height 25
click at [298, 7] on div at bounding box center [291, 11] width 22 height 16
click at [72, 64] on span "*" at bounding box center [71, 62] width 4 height 6
click at [605, 9] on icon at bounding box center [609, 10] width 11 height 11
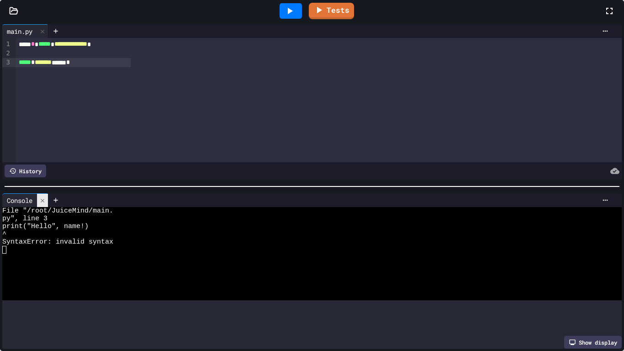
click at [48, 207] on div at bounding box center [42, 200] width 11 height 13
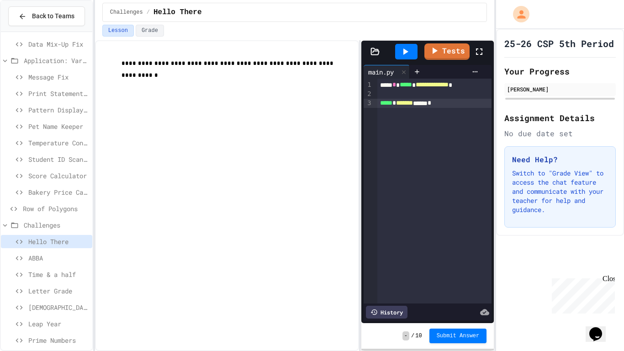
click at [50, 251] on div "ABBA" at bounding box center [46, 257] width 91 height 13
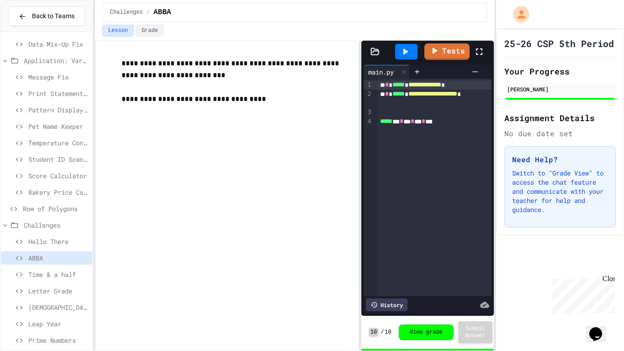
click at [69, 276] on span "Time & a half" at bounding box center [58, 275] width 60 height 10
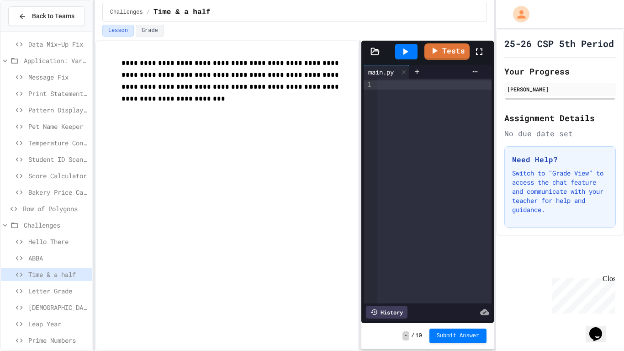
click at [69, 291] on span "Letter Grade" at bounding box center [58, 291] width 60 height 10
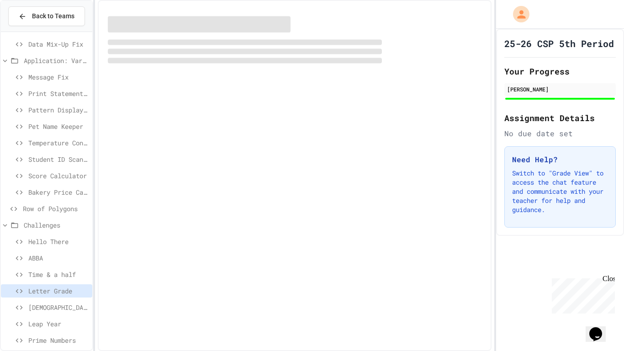
scroll to position [75, 0]
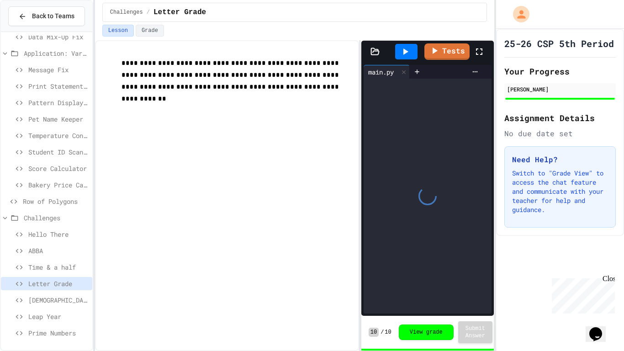
click at [57, 331] on span "Prime Numbers" at bounding box center [58, 333] width 60 height 10
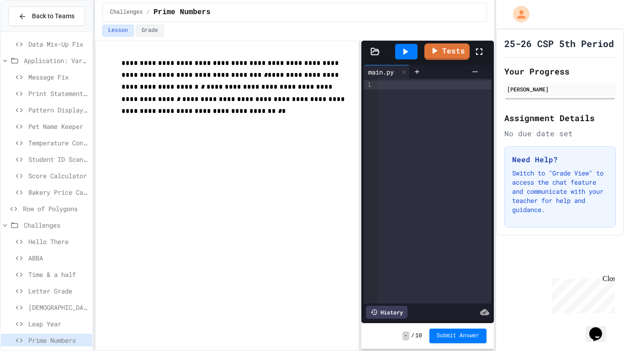
click at [474, 86] on div at bounding box center [434, 84] width 114 height 9
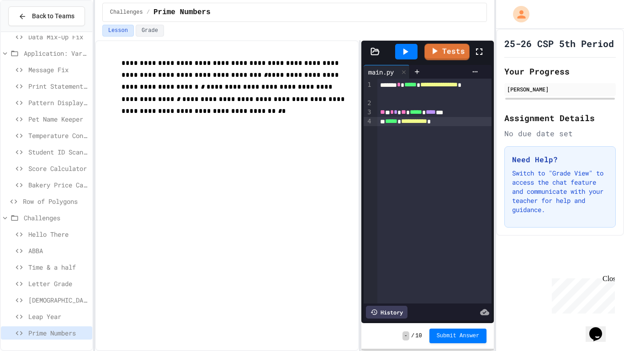
click at [480, 51] on icon at bounding box center [479, 51] width 11 height 11
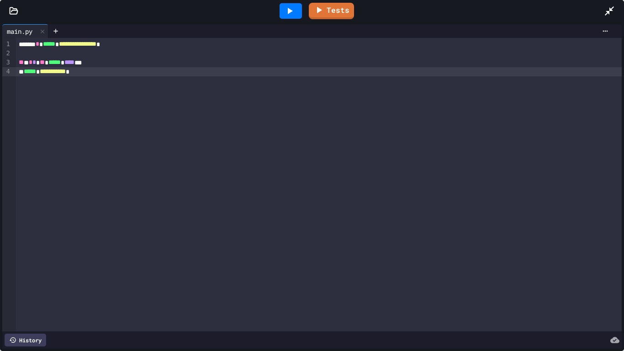
click at [289, 10] on icon at bounding box center [290, 11] width 5 height 6
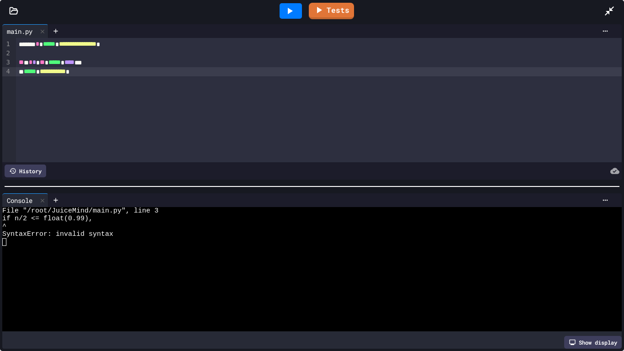
click at [100, 62] on div "** * * * ** ***** * **** **" at bounding box center [319, 62] width 606 height 9
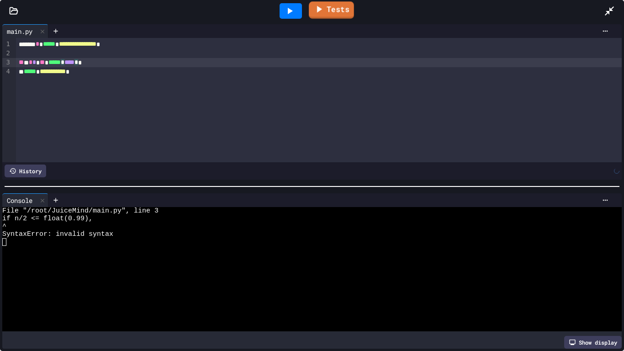
click at [294, 5] on icon at bounding box center [289, 10] width 11 height 11
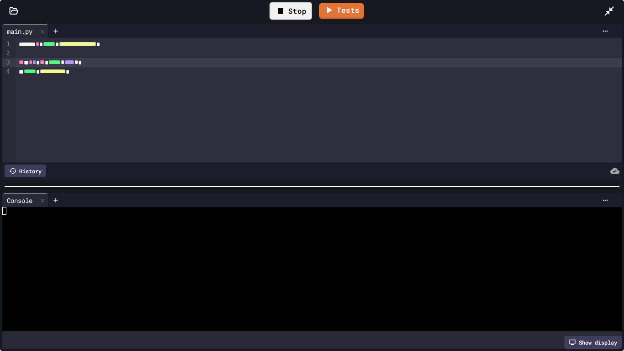
click at [159, 64] on div "** * * * ** ***** * **** *" at bounding box center [319, 62] width 606 height 9
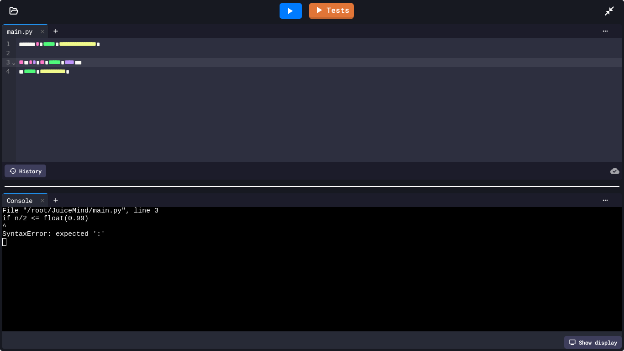
click at [298, 11] on div at bounding box center [291, 11] width 22 height 16
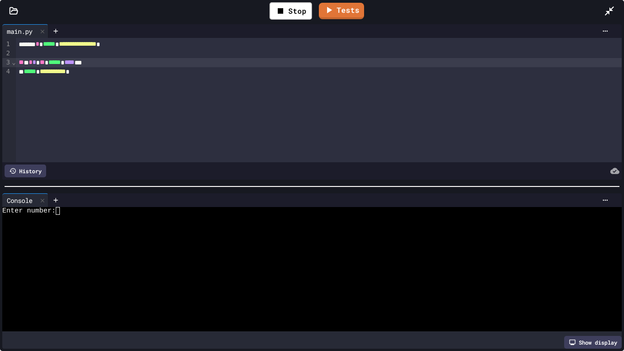
click at [95, 223] on div at bounding box center [308, 226] width 613 height 8
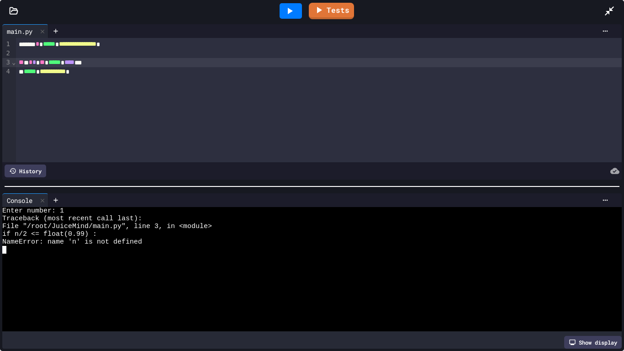
click at [100, 63] on div "** * * * ** ***** * **** ***" at bounding box center [319, 62] width 606 height 9
click at [296, 9] on div at bounding box center [291, 11] width 22 height 16
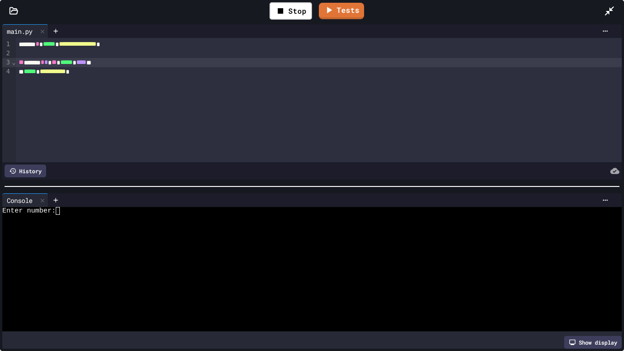
click at [167, 207] on div "Enter number:" at bounding box center [308, 211] width 613 height 8
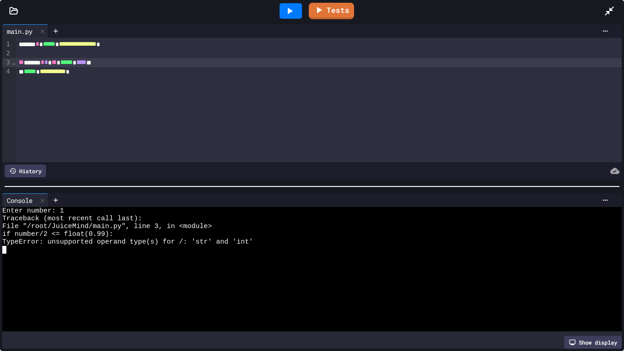
click at [29, 62] on div "** ****** * * ** ***** * **** **" at bounding box center [319, 62] width 606 height 9
click at [280, 10] on div at bounding box center [291, 11] width 22 height 16
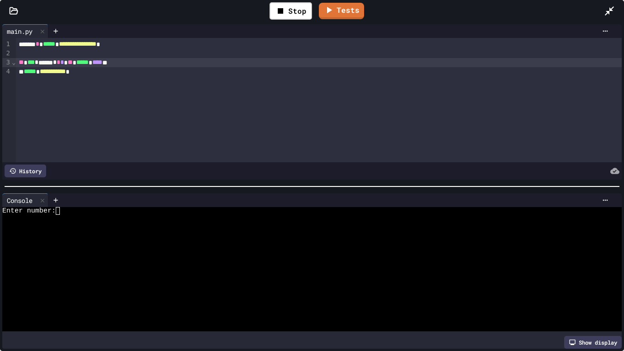
click at [86, 217] on div at bounding box center [308, 219] width 613 height 8
click at [51, 42] on span "*****" at bounding box center [49, 44] width 12 height 6
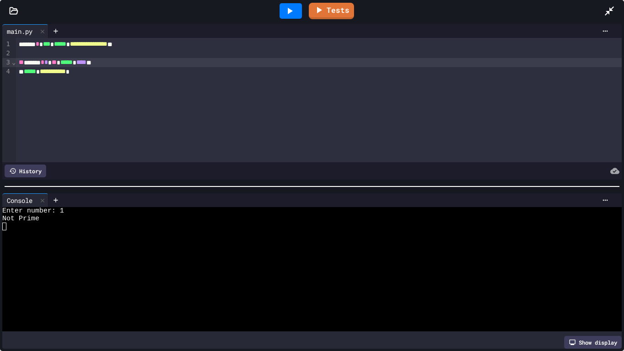
click at [294, 16] on icon at bounding box center [289, 10] width 11 height 11
click at [191, 213] on div "Enter number:" at bounding box center [308, 211] width 613 height 8
click at [288, 12] on icon at bounding box center [290, 11] width 5 height 6
click at [196, 216] on div at bounding box center [308, 219] width 613 height 8
click at [613, 9] on icon at bounding box center [609, 10] width 11 height 11
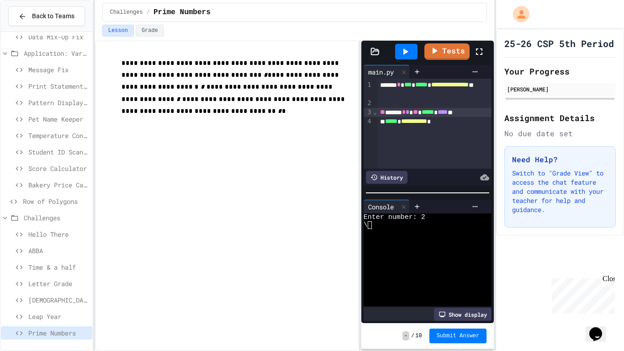
click at [42, 312] on span "Leap Year" at bounding box center [58, 317] width 60 height 10
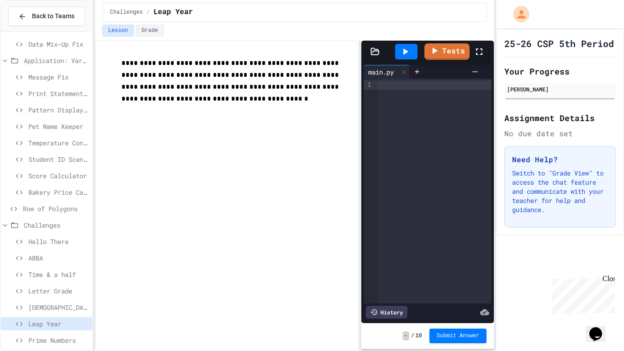
click at [48, 303] on span "[DEMOGRAPHIC_DATA] Senator Eligibility" at bounding box center [58, 307] width 60 height 10
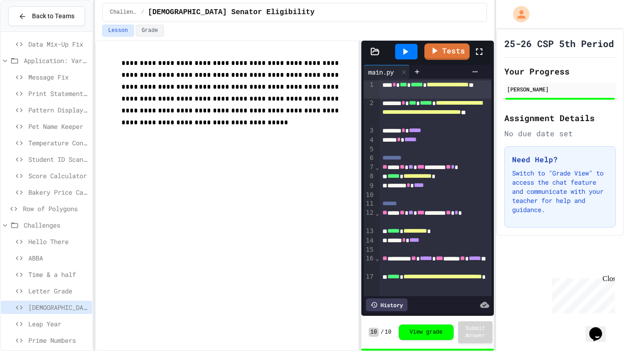
click at [51, 291] on span "Letter Grade" at bounding box center [58, 291] width 60 height 10
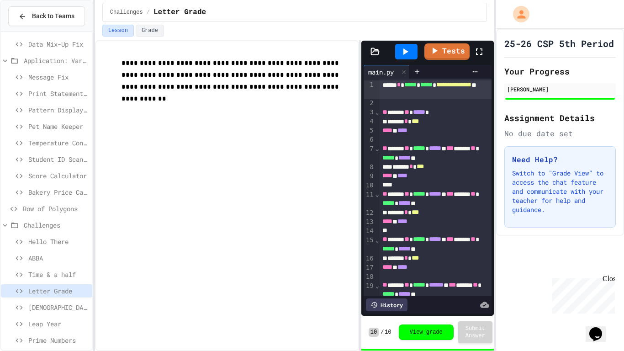
click at [56, 274] on span "Time & a half" at bounding box center [58, 275] width 60 height 10
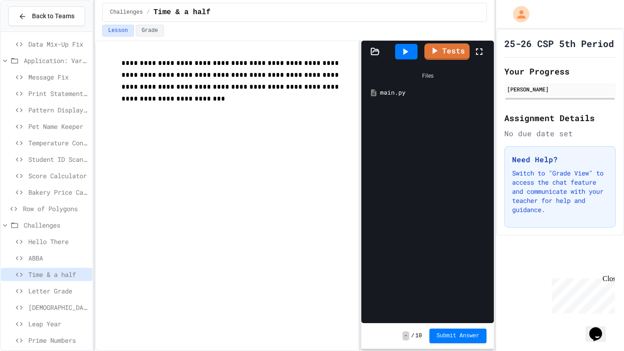
click at [60, 256] on span "ABBA" at bounding box center [58, 258] width 60 height 10
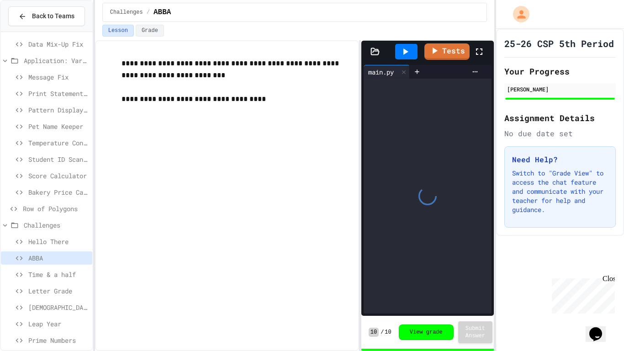
click at [57, 336] on span "Prime Numbers" at bounding box center [58, 340] width 60 height 10
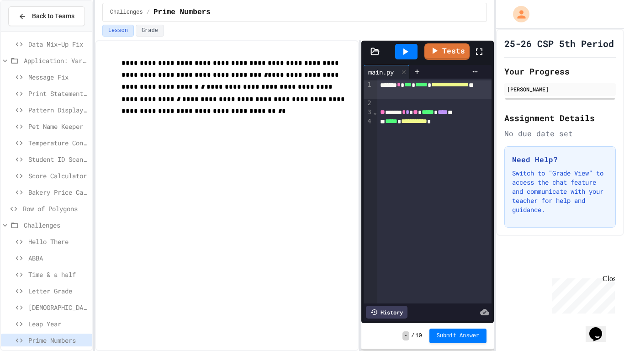
click at [56, 324] on span "Leap Year" at bounding box center [58, 324] width 60 height 10
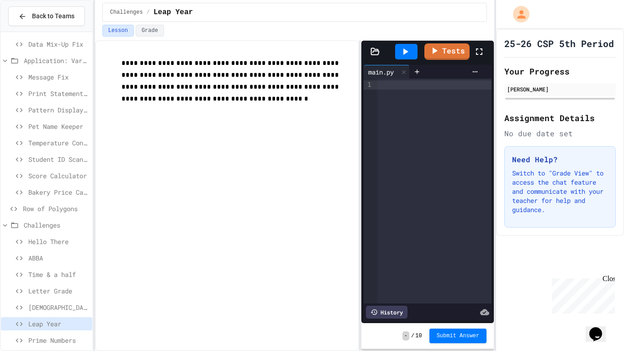
click at [63, 301] on div "[DEMOGRAPHIC_DATA] Senator Eligibility" at bounding box center [46, 307] width 91 height 13
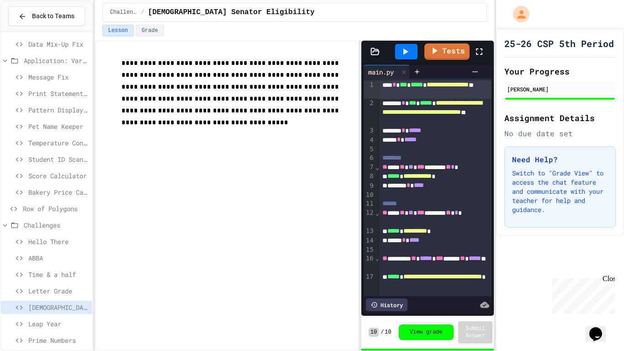
click at [4, 61] on icon at bounding box center [5, 60] width 4 height 3
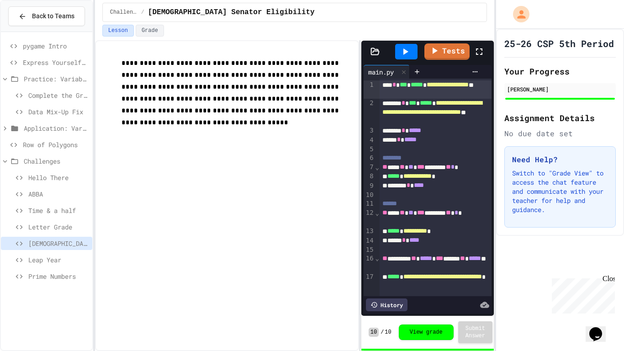
click at [7, 78] on icon at bounding box center [5, 79] width 8 height 8
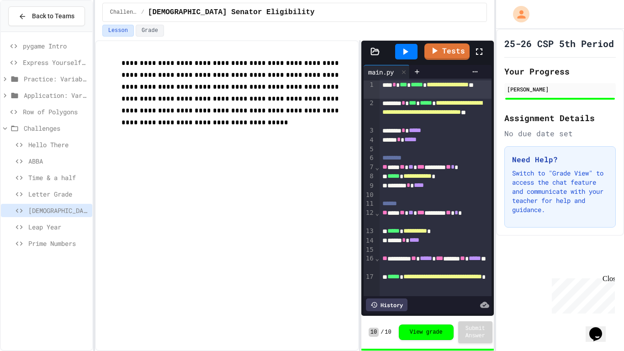
click at [50, 111] on span "Row of Polygons" at bounding box center [56, 112] width 66 height 10
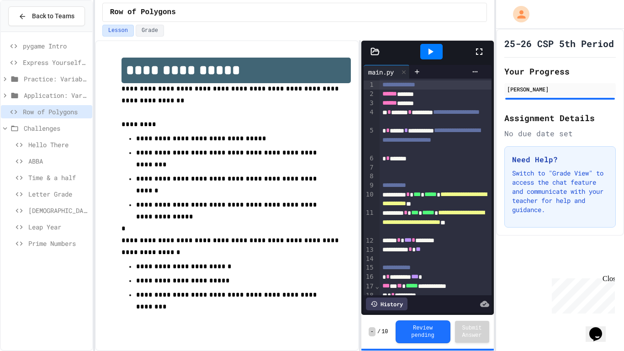
click at [50, 153] on div "Hello There" at bounding box center [46, 146] width 91 height 16
click at [50, 150] on div "Hello There" at bounding box center [46, 144] width 91 height 13
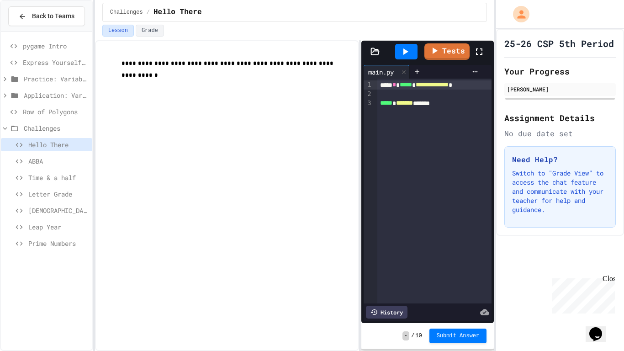
click at [50, 157] on span "ABBA" at bounding box center [58, 161] width 60 height 10
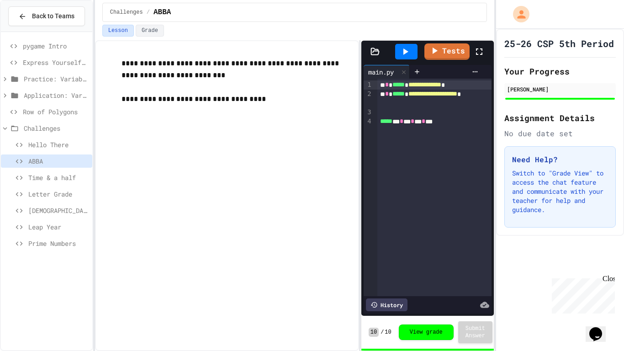
click at [81, 174] on span "Time & a half" at bounding box center [58, 178] width 60 height 10
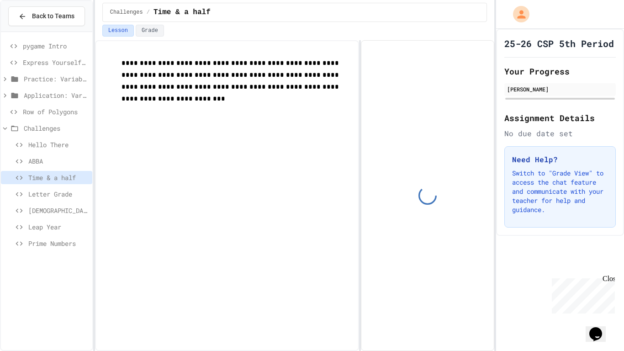
click at [66, 197] on span "Letter Grade" at bounding box center [58, 194] width 60 height 10
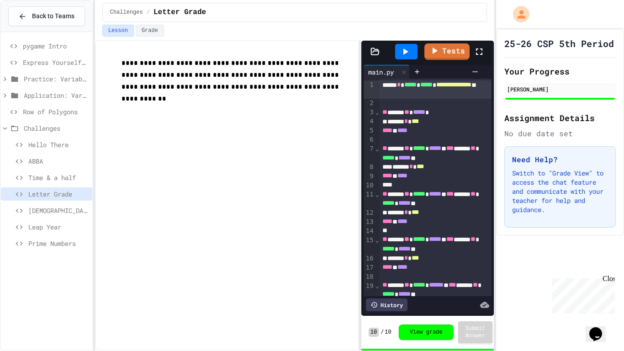
click at [481, 46] on icon at bounding box center [479, 51] width 11 height 11
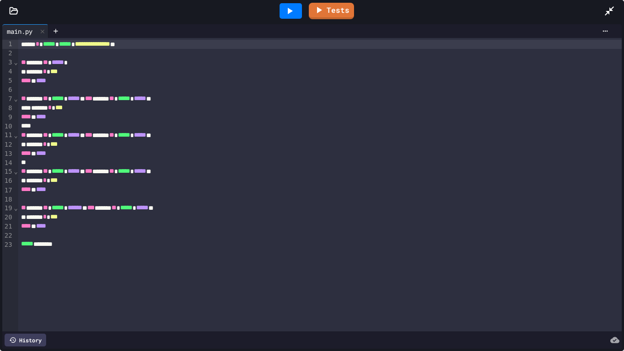
click at [284, 15] on icon at bounding box center [289, 10] width 11 height 11
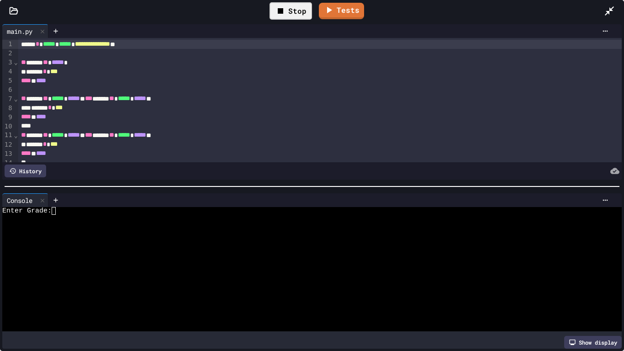
click at [166, 233] on div at bounding box center [308, 234] width 613 height 8
click at [292, 10] on icon at bounding box center [290, 11] width 5 height 6
click at [203, 206] on div at bounding box center [330, 200] width 564 height 14
click at [190, 224] on div at bounding box center [308, 226] width 613 height 8
click at [607, 0] on div at bounding box center [614, 11] width 20 height 25
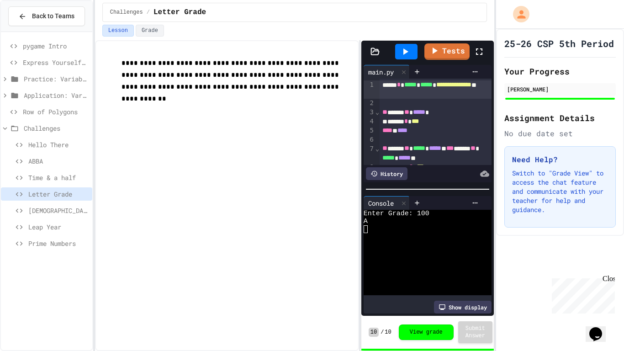
click at [455, 58] on link "Tests" at bounding box center [446, 51] width 45 height 16
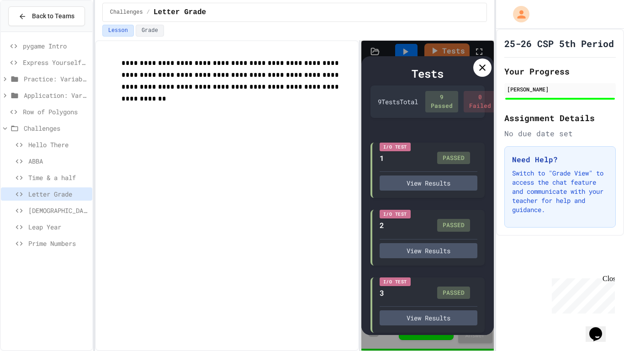
click at [485, 61] on div at bounding box center [482, 67] width 18 height 18
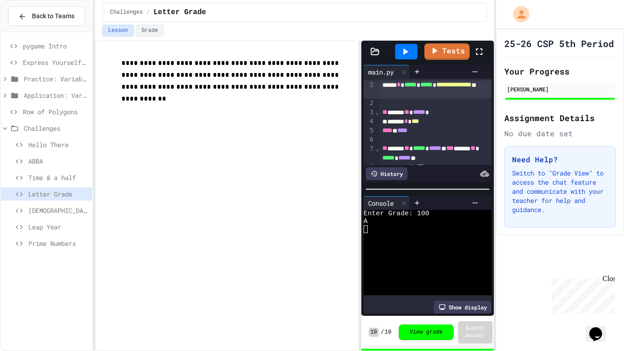
click at [35, 140] on span "Hello There" at bounding box center [58, 145] width 60 height 10
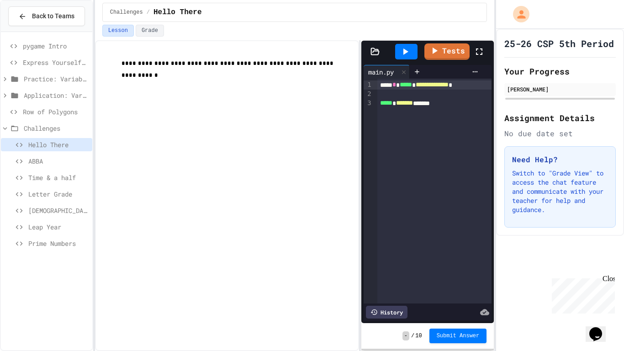
click at [44, 193] on span "Letter Grade" at bounding box center [58, 194] width 60 height 10
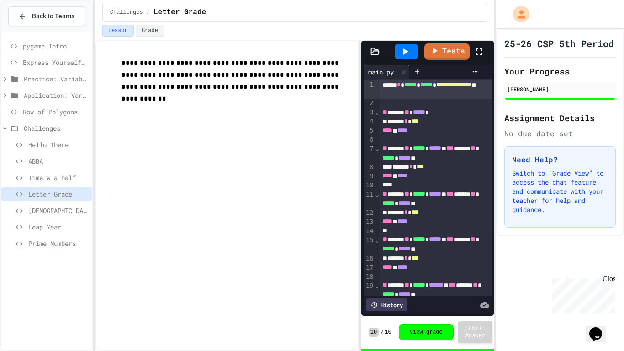
click at [51, 145] on span "Hello There" at bounding box center [58, 145] width 60 height 10
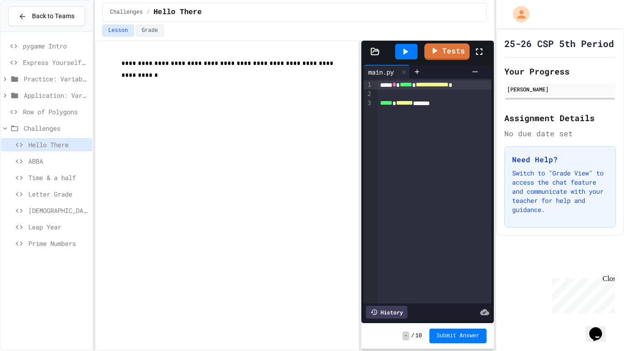
click at [60, 107] on span "Row of Polygons" at bounding box center [56, 112] width 66 height 10
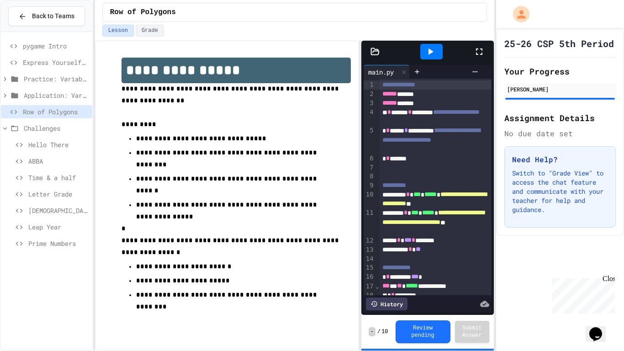
click at [484, 53] on icon at bounding box center [479, 51] width 11 height 11
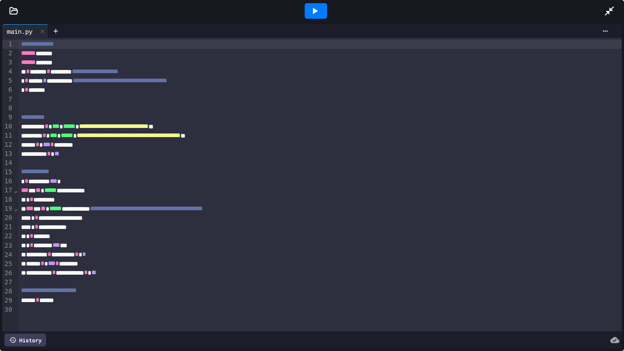
click at [321, 7] on div at bounding box center [316, 11] width 22 height 16
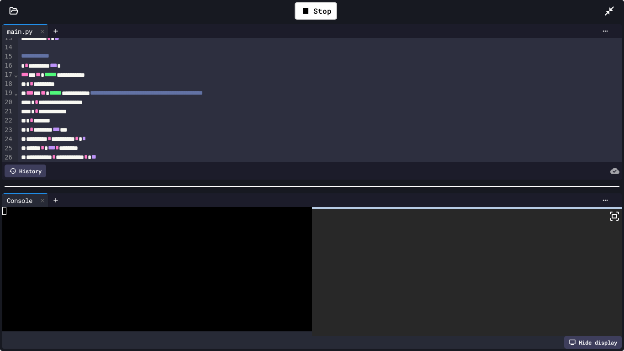
scroll to position [153, 0]
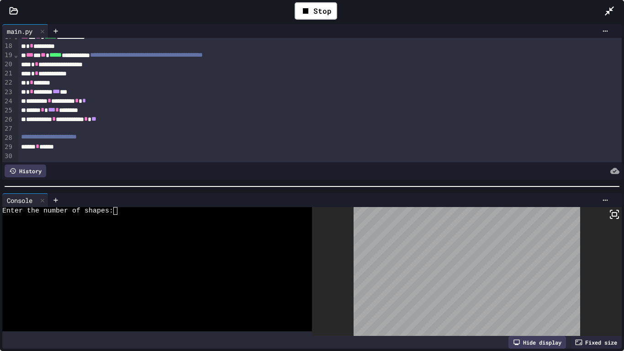
click at [191, 213] on div "Enter the number of shapes:" at bounding box center [152, 211] width 300 height 8
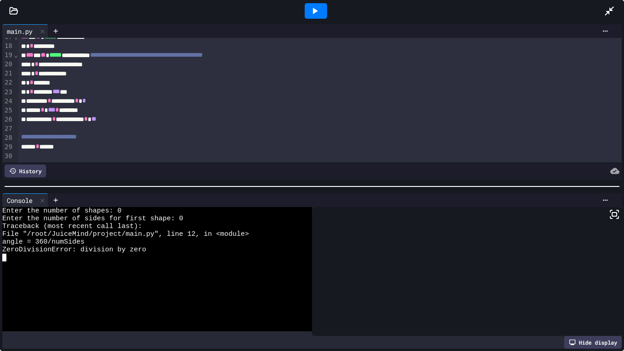
click at [325, 9] on div at bounding box center [316, 11] width 22 height 16
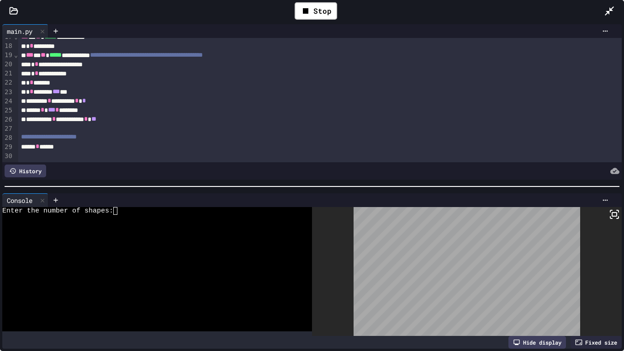
click at [217, 208] on div "Enter the number of shapes:" at bounding box center [152, 211] width 300 height 8
click at [622, 214] on div "Console WWWWWWWWWWWWWWWWWWWWWWWWWWWWWWWW Enter the number of shapes: 0 Enter th…" at bounding box center [312, 271] width 624 height 160
click at [615, 214] on icon at bounding box center [614, 214] width 11 height 11
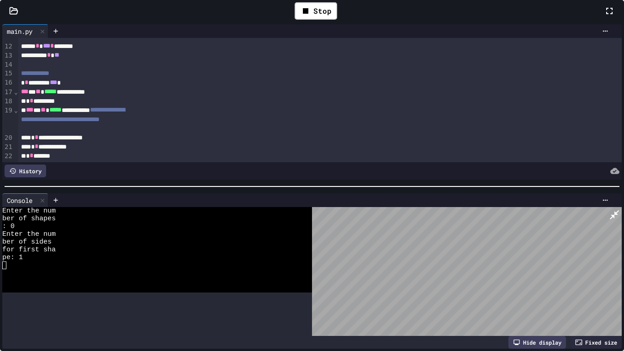
scroll to position [209, 0]
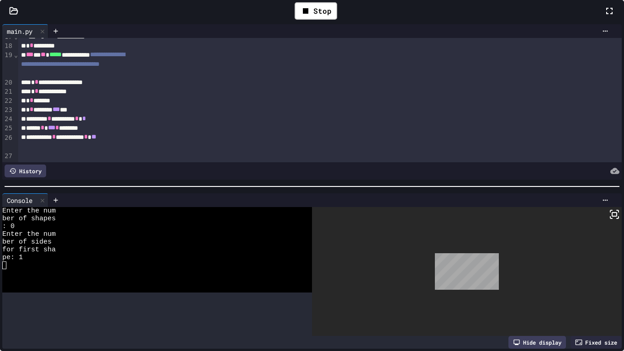
click at [604, 16] on icon at bounding box center [609, 10] width 11 height 11
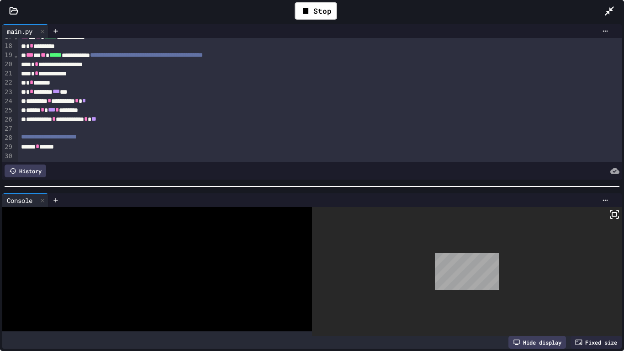
scroll to position [153, 0]
click at [301, 13] on icon at bounding box center [305, 10] width 11 height 11
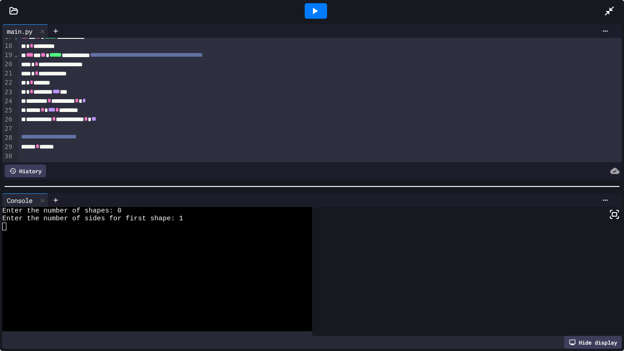
click at [302, 13] on div at bounding box center [316, 11] width 32 height 25
click at [307, 11] on div at bounding box center [316, 11] width 22 height 16
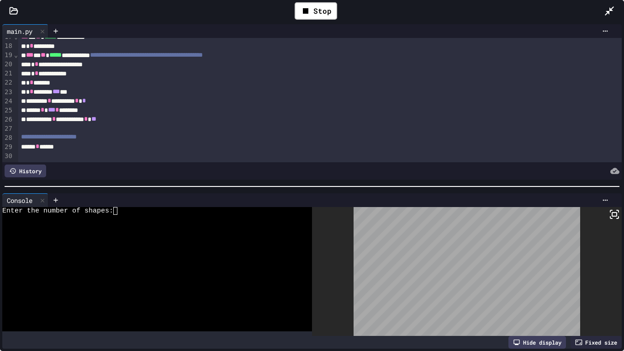
click at [202, 216] on div at bounding box center [152, 219] width 300 height 8
click at [613, 217] on icon at bounding box center [614, 214] width 11 height 11
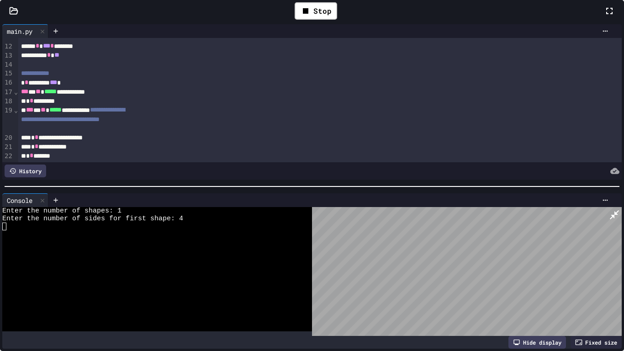
scroll to position [209, 0]
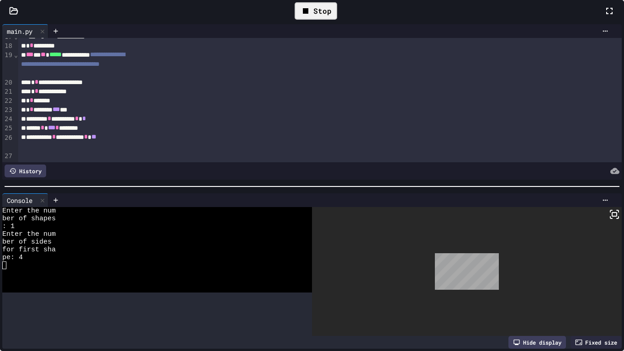
click at [337, 20] on div "Stop" at bounding box center [316, 10] width 42 height 17
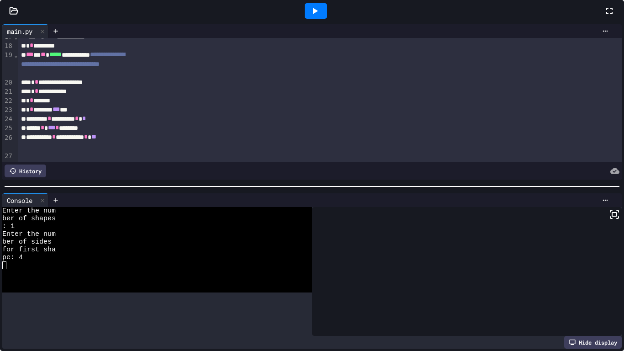
click at [31, 160] on span "ABBA" at bounding box center [58, 161] width 60 height 10
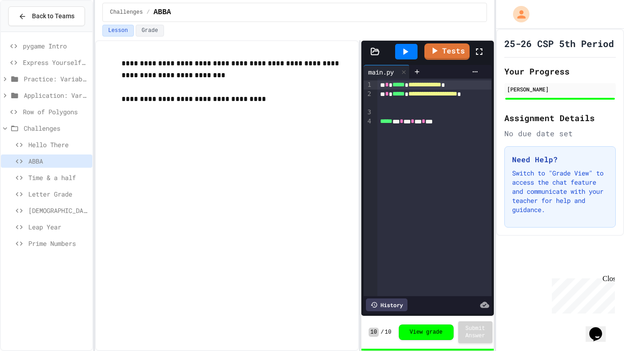
click at [48, 179] on span "Time & a half" at bounding box center [58, 178] width 60 height 10
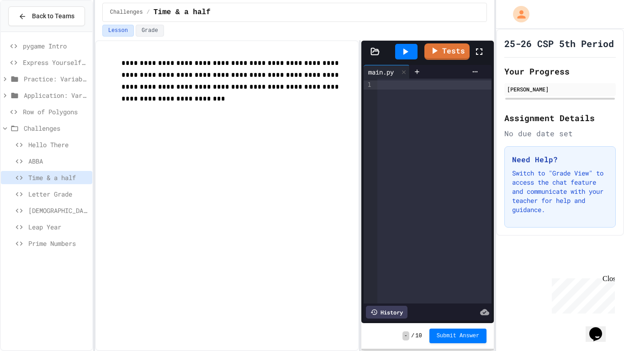
click at [51, 191] on span "Letter Grade" at bounding box center [58, 194] width 60 height 10
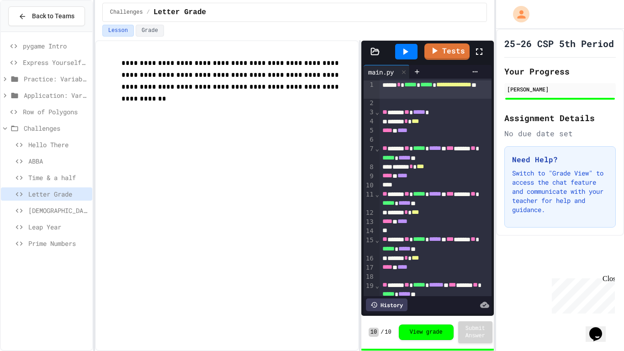
click at [48, 164] on span "ABBA" at bounding box center [58, 161] width 60 height 10
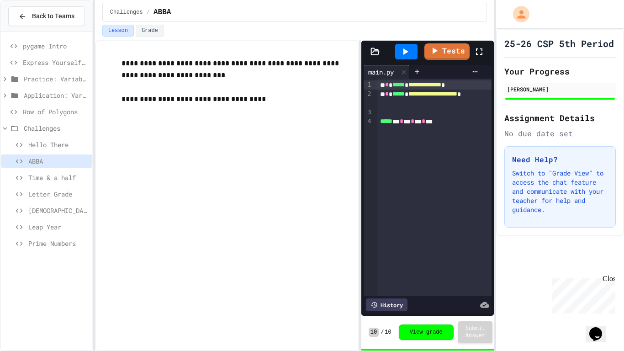
click at [69, 58] on span "Express Yourself in Python!" at bounding box center [56, 63] width 66 height 10
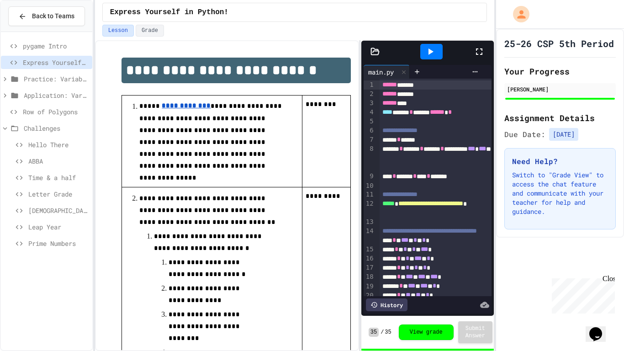
click at [43, 161] on span "ABBA" at bounding box center [58, 161] width 60 height 10
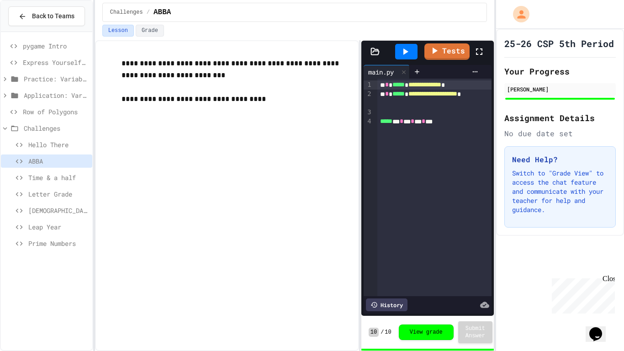
click at [479, 53] on icon at bounding box center [479, 51] width 11 height 11
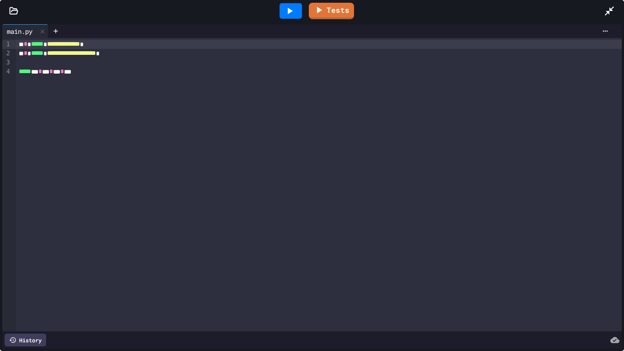
click at [281, 8] on div at bounding box center [291, 11] width 22 height 16
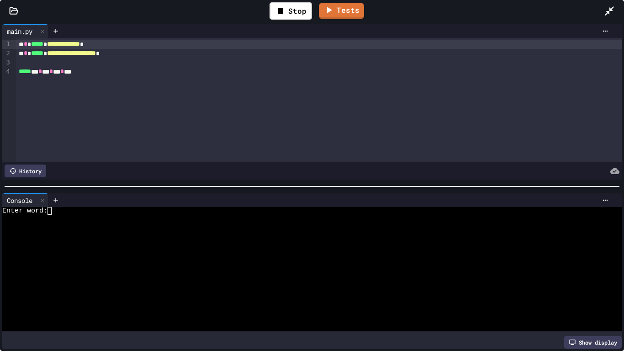
click at [87, 211] on div "Enter word:" at bounding box center [308, 211] width 613 height 8
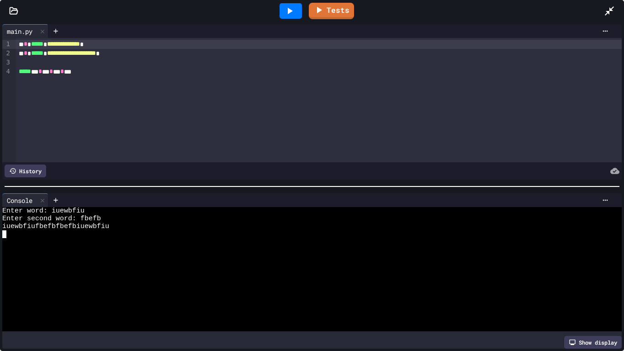
click at [614, 10] on icon at bounding box center [609, 10] width 11 height 11
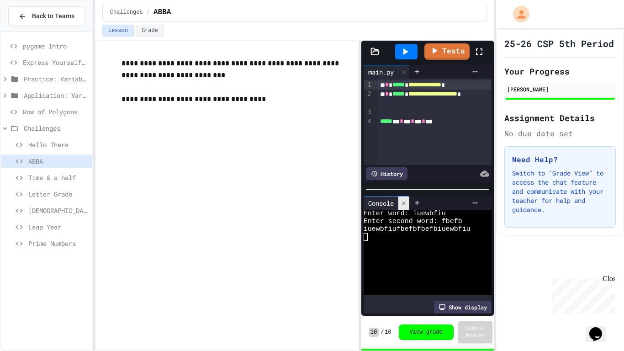
click at [405, 207] on div at bounding box center [403, 202] width 11 height 13
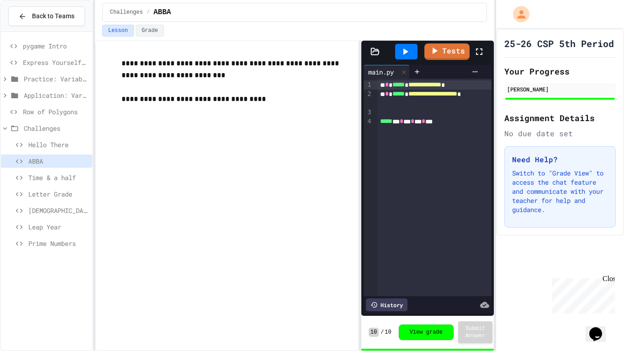
click at [447, 45] on link "Tests" at bounding box center [446, 51] width 45 height 16
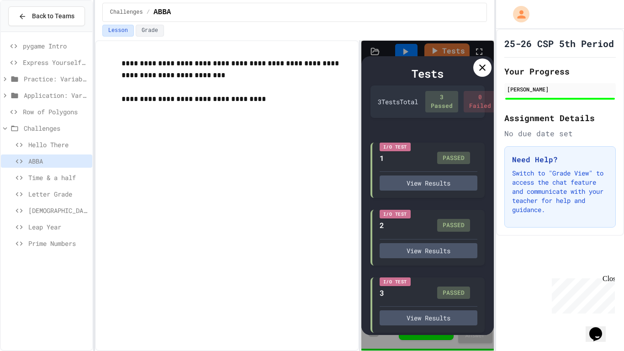
scroll to position [12, 0]
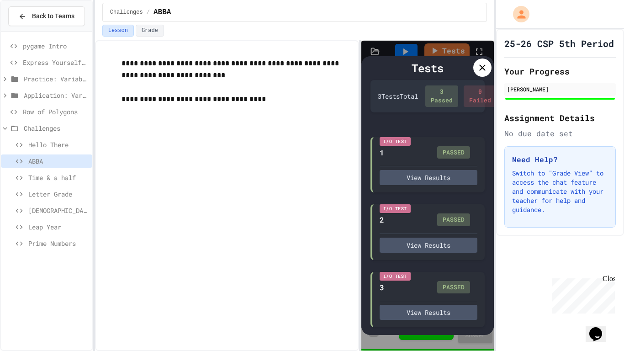
click at [480, 61] on div at bounding box center [482, 67] width 18 height 18
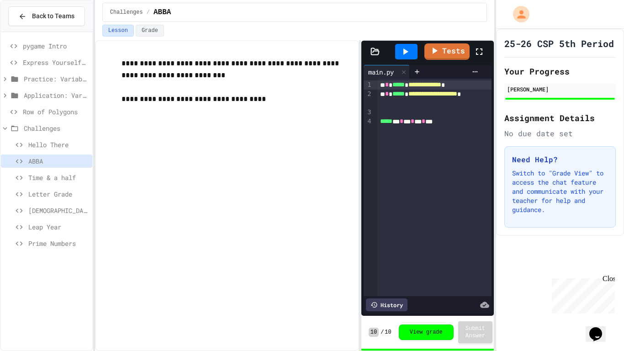
click at [36, 178] on span "Time & a half" at bounding box center [58, 178] width 60 height 10
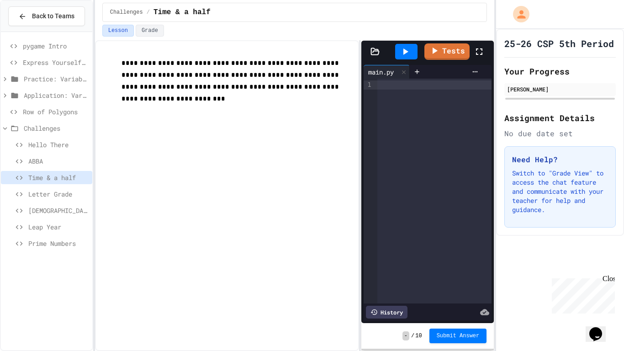
click at [42, 188] on div "Letter Grade" at bounding box center [46, 193] width 91 height 13
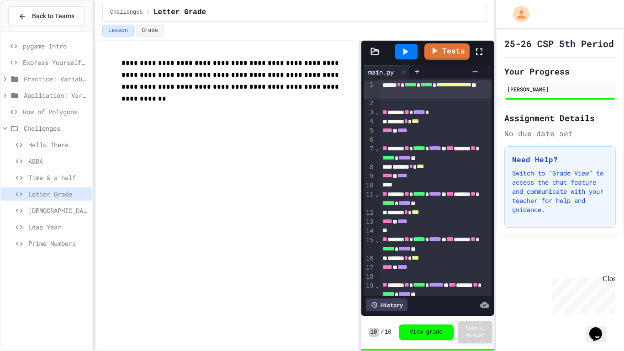
click at [48, 206] on span "[DEMOGRAPHIC_DATA] Senator Eligibility" at bounding box center [58, 211] width 60 height 10
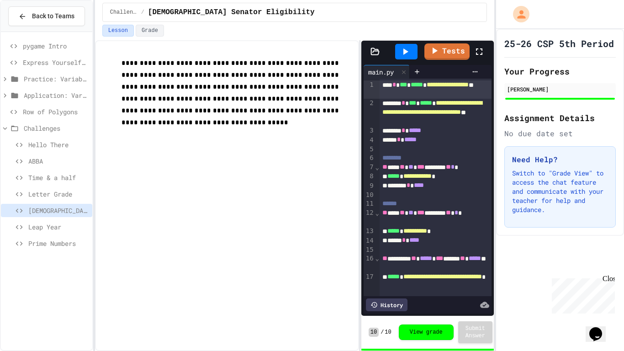
click at [48, 230] on span "Leap Year" at bounding box center [58, 227] width 60 height 10
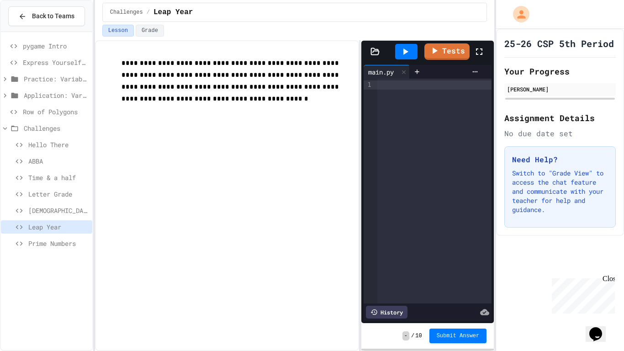
click at [47, 241] on span "Prime Numbers" at bounding box center [58, 243] width 60 height 10
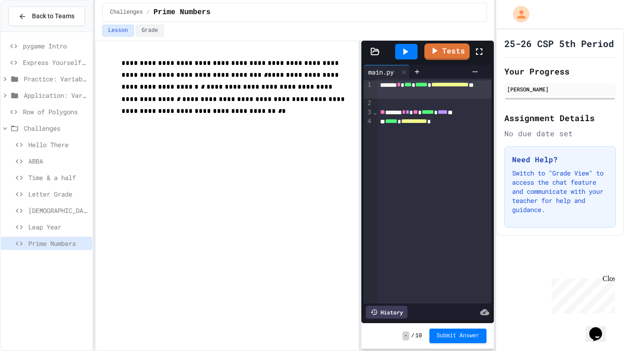
click at [21, 147] on icon at bounding box center [19, 145] width 11 height 8
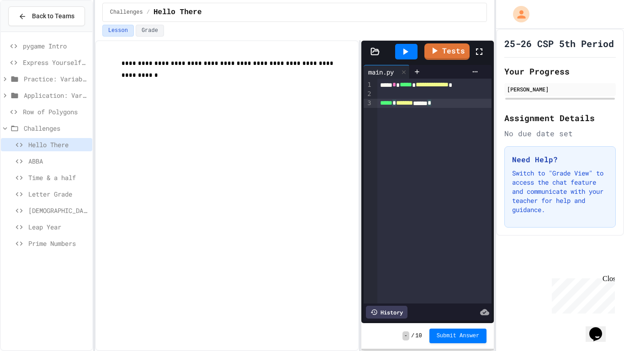
click at [463, 105] on div "***** * ******* ****** *" at bounding box center [434, 103] width 115 height 9
click at [479, 84] on div "**********" at bounding box center [434, 84] width 115 height 9
click at [439, 104] on span "***" at bounding box center [435, 103] width 7 height 6
click at [414, 56] on div at bounding box center [406, 52] width 22 height 16
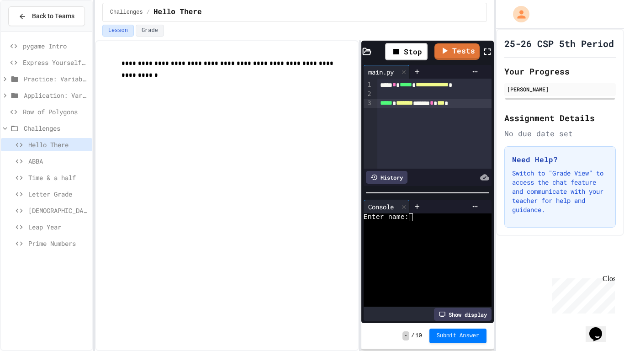
click at [484, 50] on icon at bounding box center [487, 51] width 6 height 6
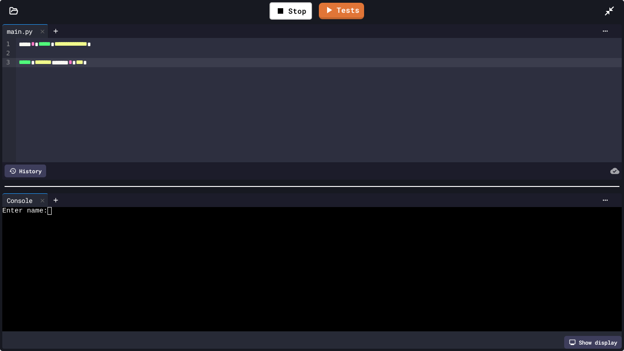
click at [217, 220] on div at bounding box center [308, 219] width 613 height 8
type textarea "*"
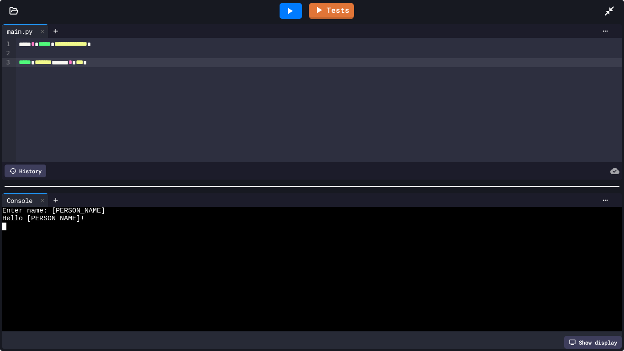
click at [610, 16] on div at bounding box center [614, 11] width 20 height 25
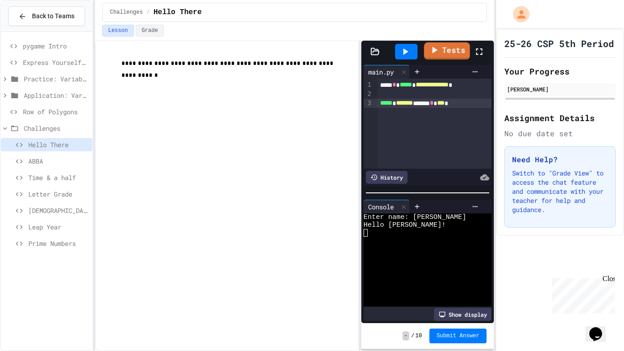
click at [457, 48] on link "Tests" at bounding box center [447, 50] width 46 height 17
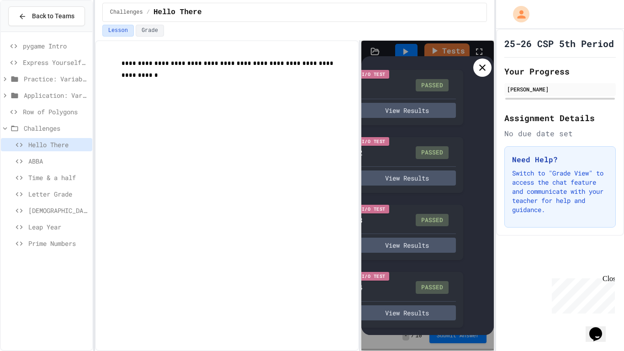
scroll to position [0, 21]
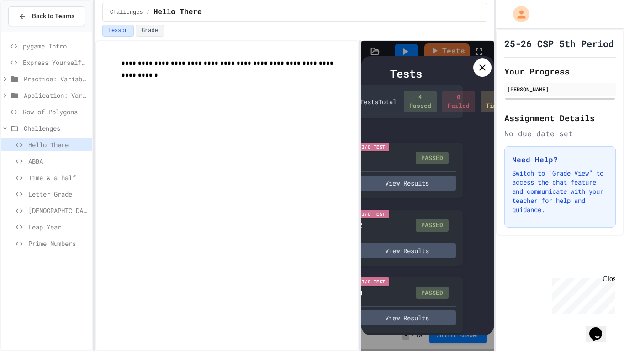
click at [482, 71] on icon at bounding box center [482, 67] width 11 height 11
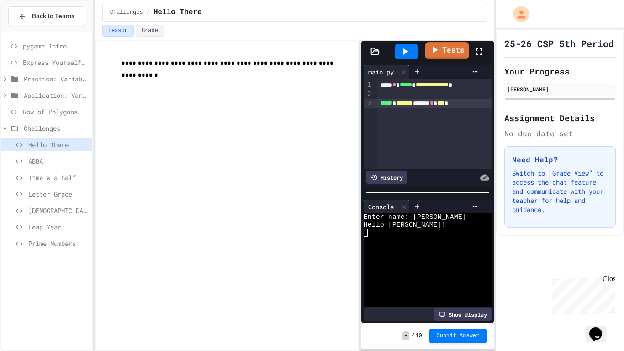
click at [440, 54] on link "Tests" at bounding box center [447, 50] width 44 height 17
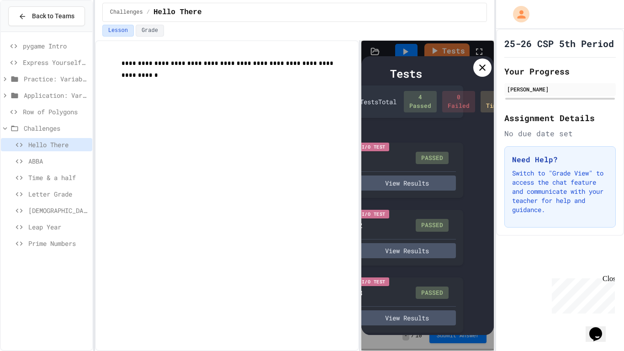
click at [477, 69] on icon at bounding box center [482, 67] width 11 height 11
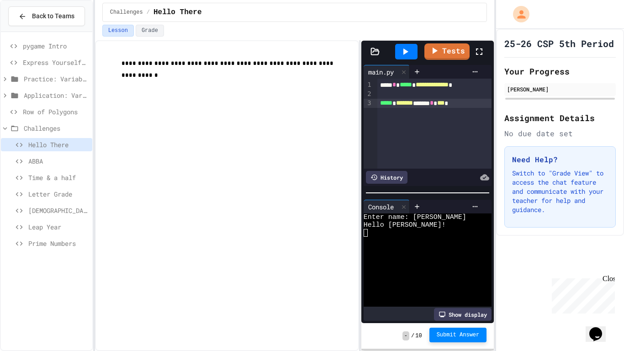
click at [458, 333] on span "Submit Answer" at bounding box center [458, 334] width 43 height 7
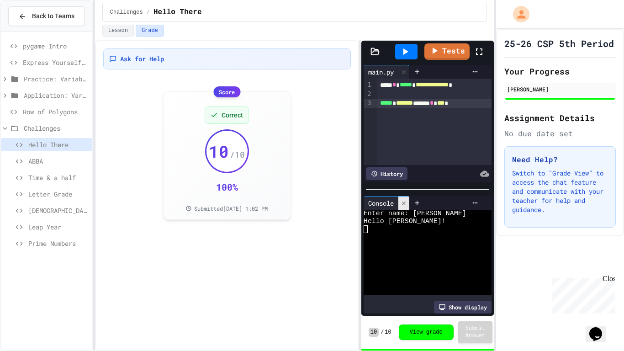
click at [407, 202] on icon at bounding box center [404, 203] width 6 height 6
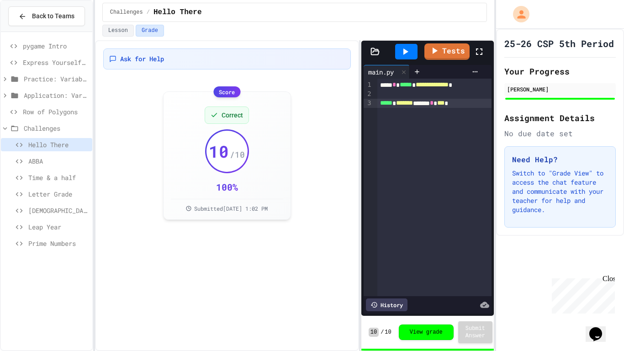
click at [67, 173] on span "Time & a half" at bounding box center [58, 178] width 60 height 10
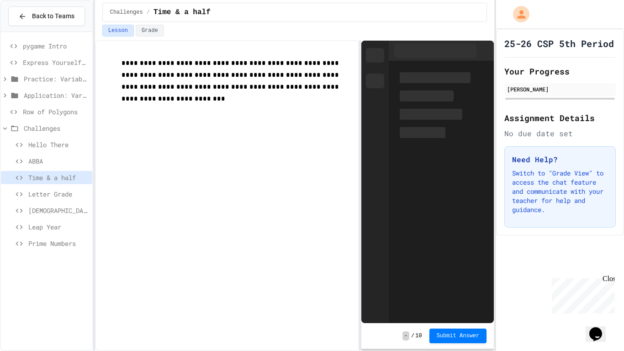
click at [69, 194] on span "Letter Grade" at bounding box center [58, 194] width 60 height 10
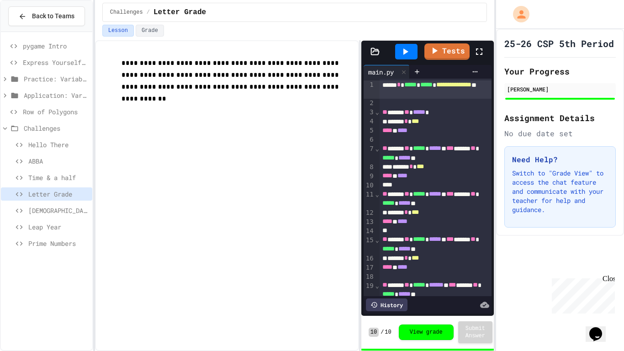
click at [69, 206] on span "[DEMOGRAPHIC_DATA] Senator Eligibility" at bounding box center [58, 211] width 60 height 10
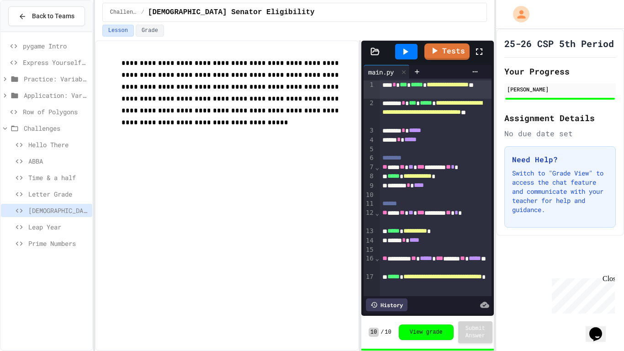
click at [61, 225] on span "Leap Year" at bounding box center [58, 227] width 60 height 10
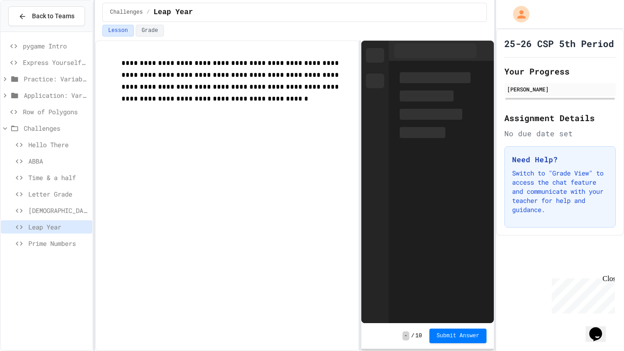
click at [61, 212] on span "[DEMOGRAPHIC_DATA] Senator Eligibility" at bounding box center [58, 211] width 60 height 10
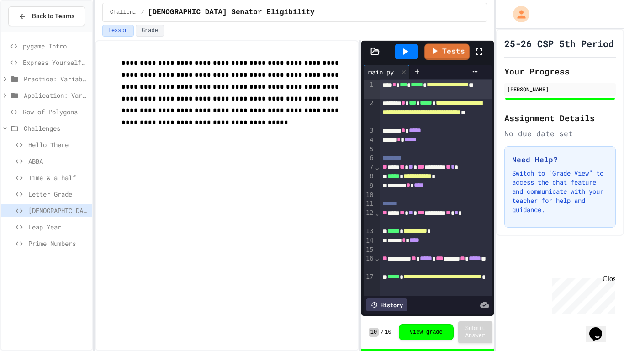
click at [471, 52] on div "Tests" at bounding box center [431, 51] width 85 height 25
click at [481, 50] on icon at bounding box center [479, 51] width 11 height 11
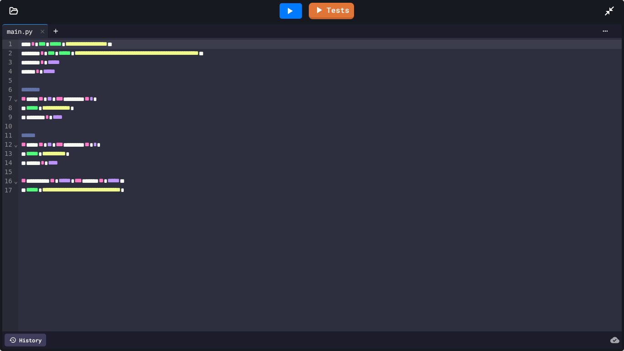
click at [315, 57] on div "**********" at bounding box center [320, 53] width 604 height 9
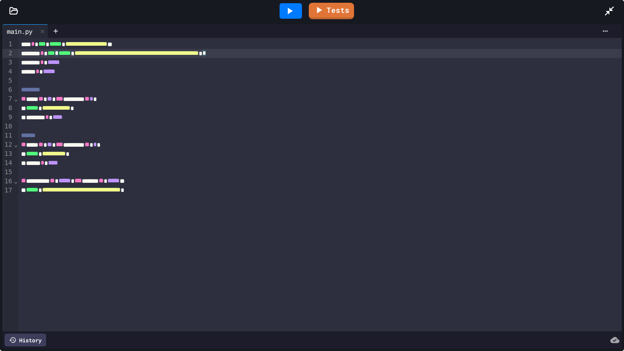
click at [315, 57] on div "**********" at bounding box center [320, 53] width 604 height 9
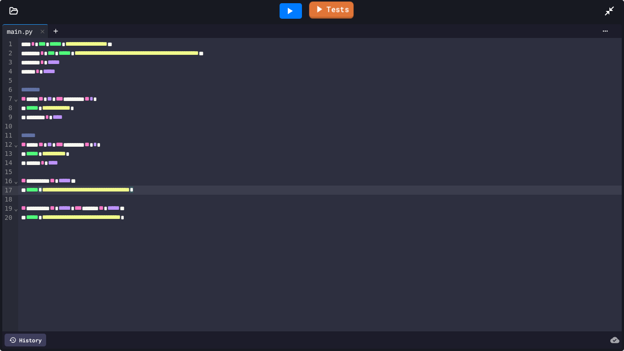
click at [293, 13] on icon at bounding box center [289, 10] width 11 height 11
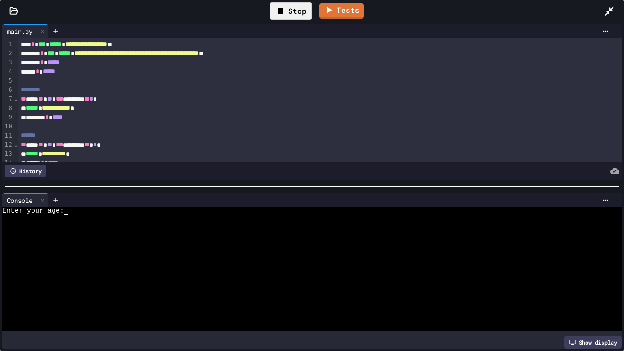
click at [166, 211] on div "Enter your age:" at bounding box center [308, 211] width 613 height 8
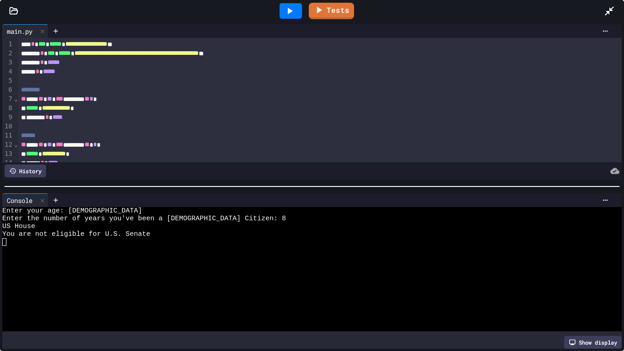
click at [616, 8] on div at bounding box center [614, 11] width 20 height 25
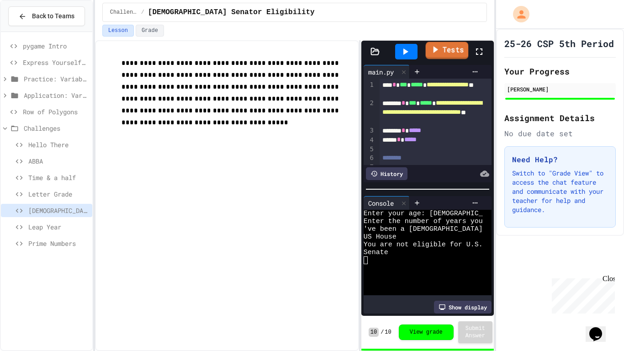
click at [441, 44] on link "Tests" at bounding box center [447, 50] width 43 height 17
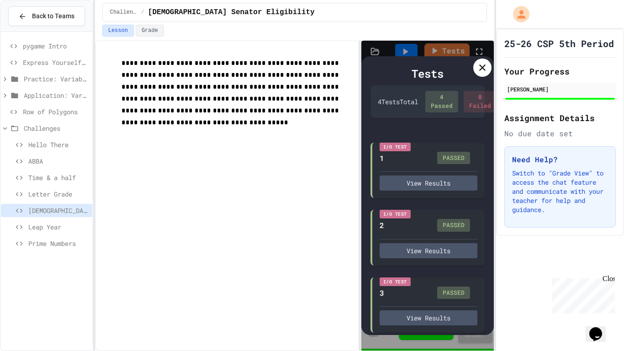
click at [486, 66] on icon at bounding box center [482, 67] width 11 height 11
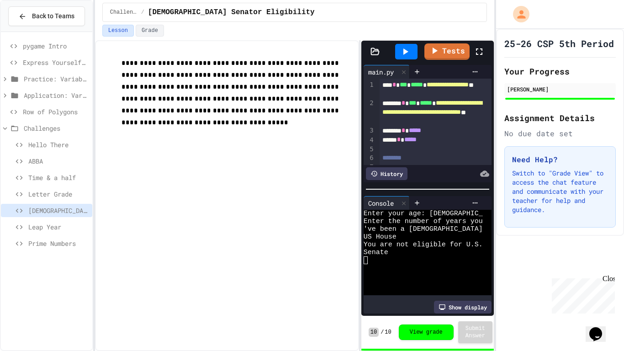
click at [47, 225] on span "Leap Year" at bounding box center [58, 227] width 60 height 10
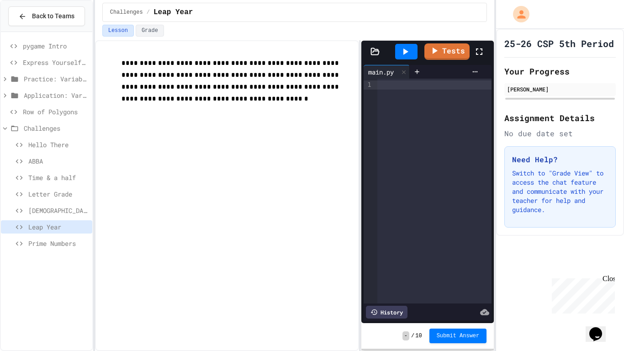
click at [66, 239] on span "Prime Numbers" at bounding box center [58, 243] width 60 height 10
